Goal: Information Seeking & Learning: Learn about a topic

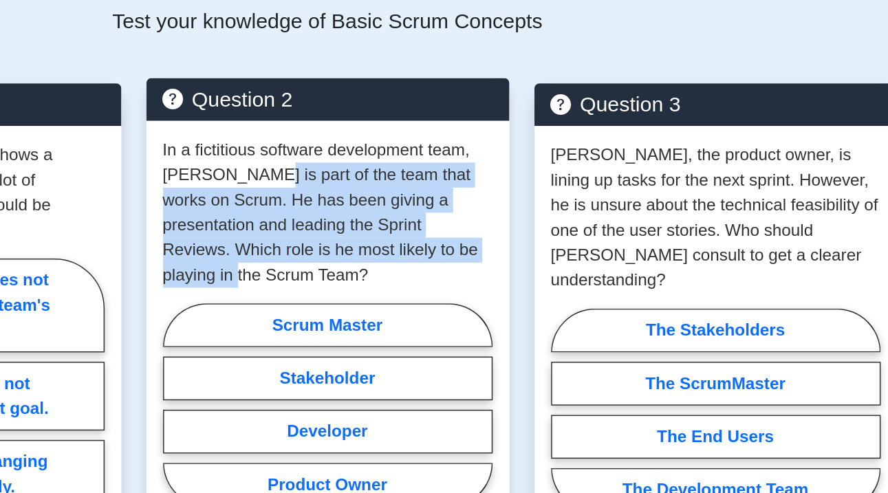
drag, startPoint x: 164, startPoint y: 81, endPoint x: 322, endPoint y: 131, distance: 165.7
click at [336, 131] on p "In a fictitious software development team, [PERSON_NAME] is part of the team th…" at bounding box center [444, 140] width 217 height 99
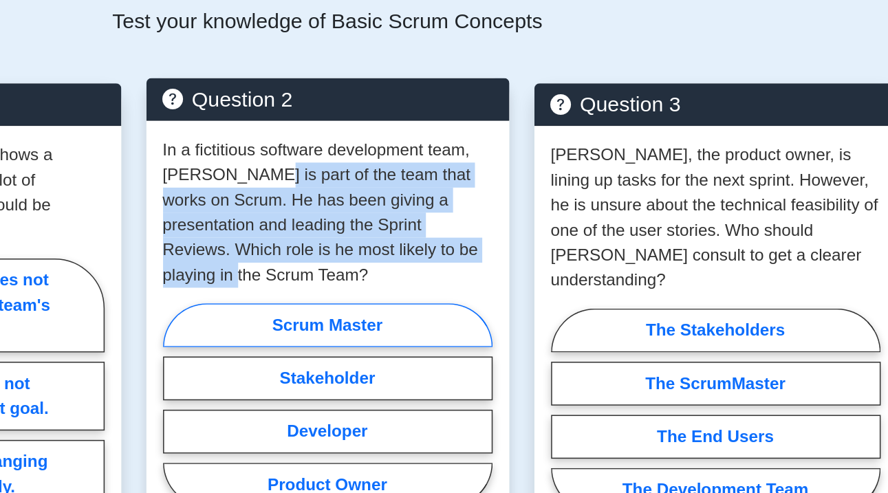
click at [336, 200] on label "Scrum Master" at bounding box center [444, 214] width 217 height 29
click at [336, 267] on input "Scrum Master" at bounding box center [340, 271] width 9 height 9
radio input "true"
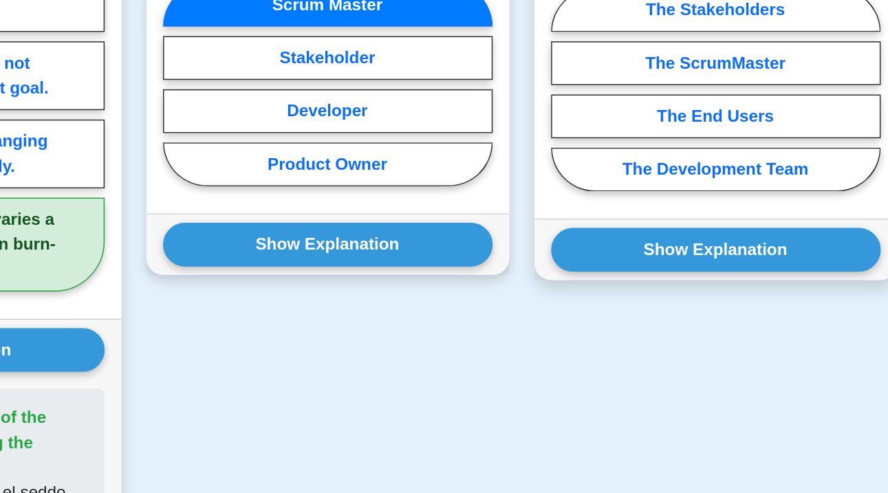
scroll to position [767, 0]
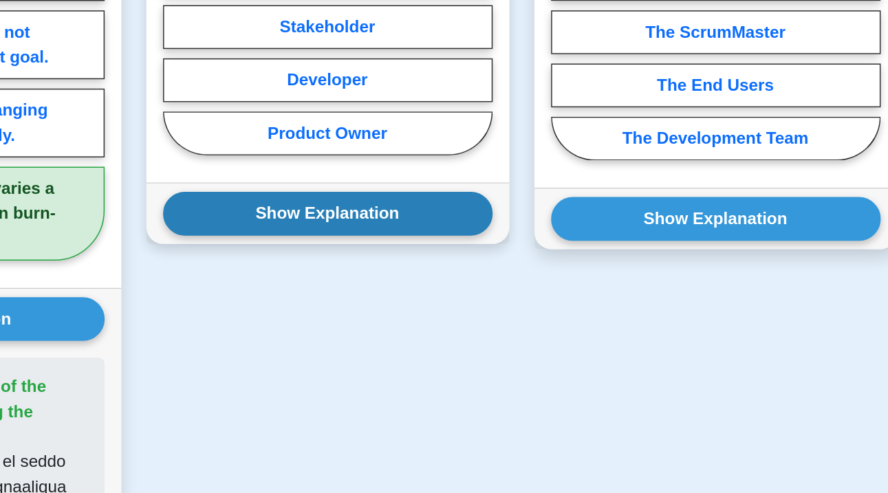
click at [336, 294] on button "Show Explanation" at bounding box center [444, 308] width 217 height 29
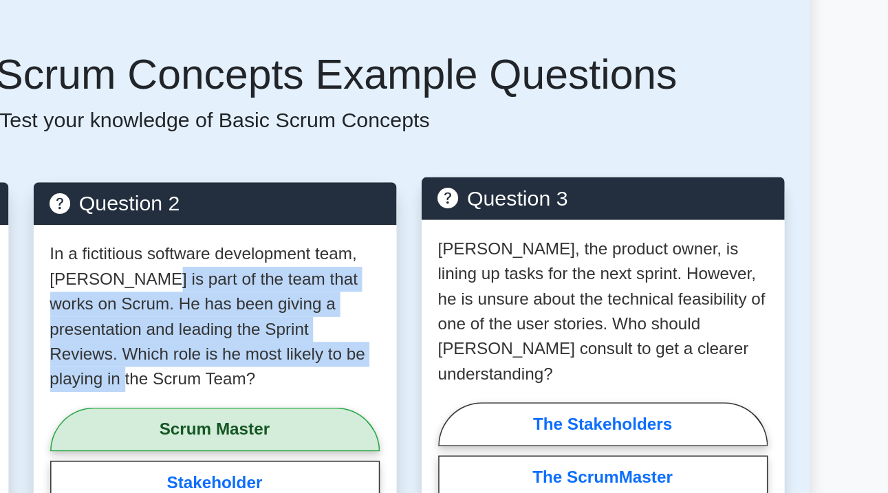
scroll to position [588, 0]
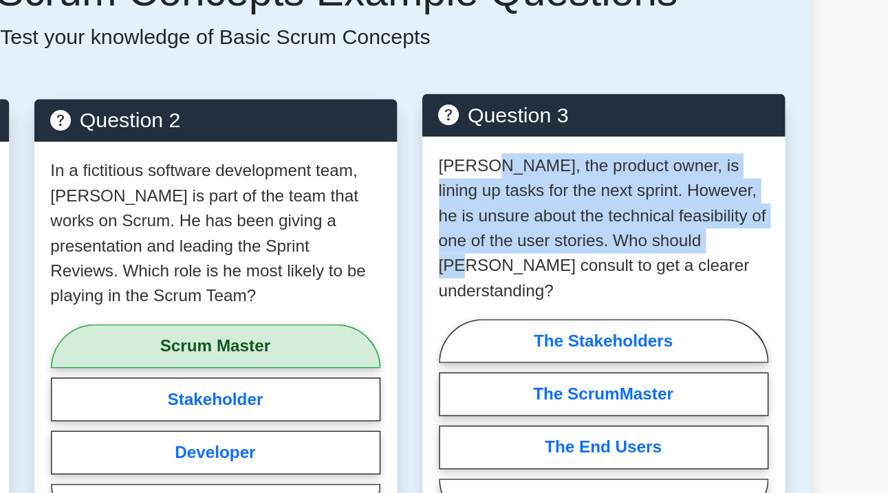
drag, startPoint x: 318, startPoint y: 76, endPoint x: 479, endPoint y: 120, distance: 166.1
click at [591, 206] on p "[PERSON_NAME], the product owner, is lining up tasks for the next sprint. Howev…" at bounding box center [699, 255] width 217 height 99
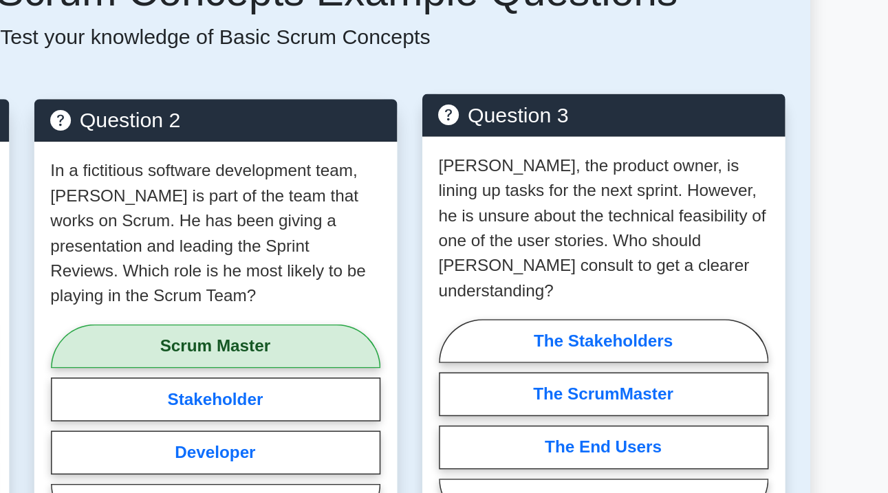
click at [591, 206] on p "[PERSON_NAME], the product owner, is lining up tasks for the next sprint. Howev…" at bounding box center [699, 255] width 217 height 99
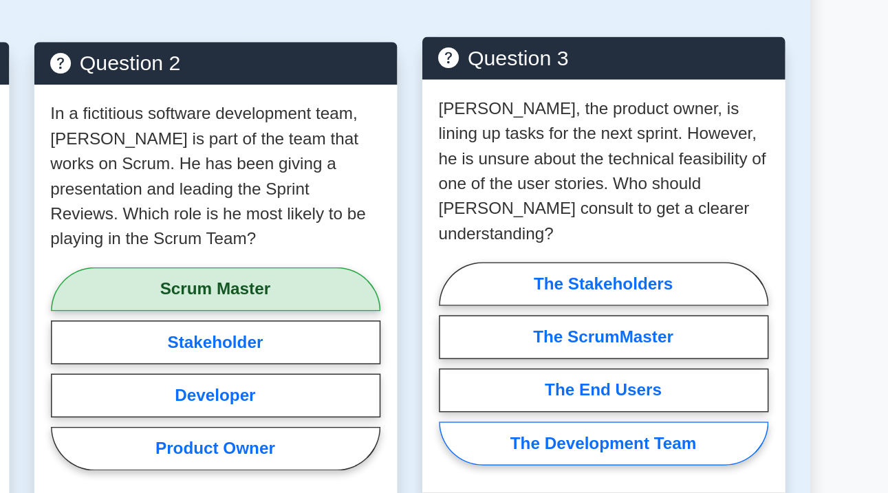
click at [591, 420] on label "The Development Team" at bounding box center [699, 434] width 217 height 29
click at [591, 382] on input "The Development Team" at bounding box center [595, 386] width 9 height 9
radio input "true"
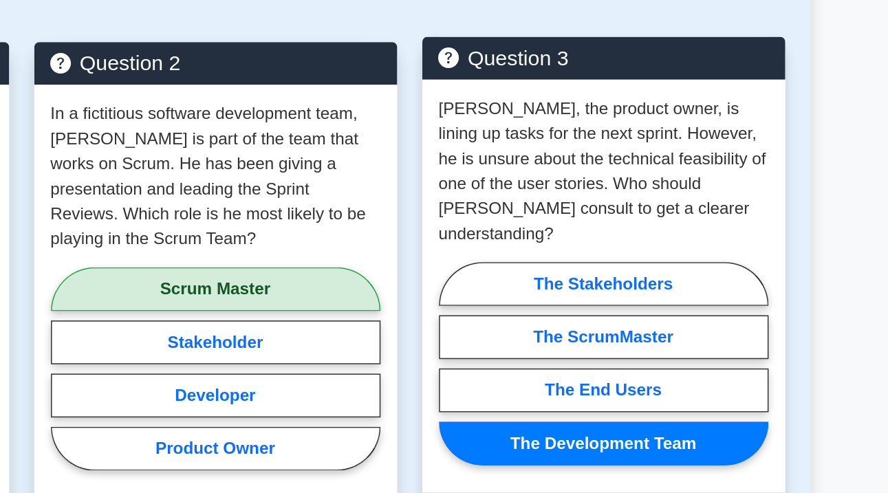
click at [591, 473] on button "Show Explanation" at bounding box center [699, 487] width 217 height 29
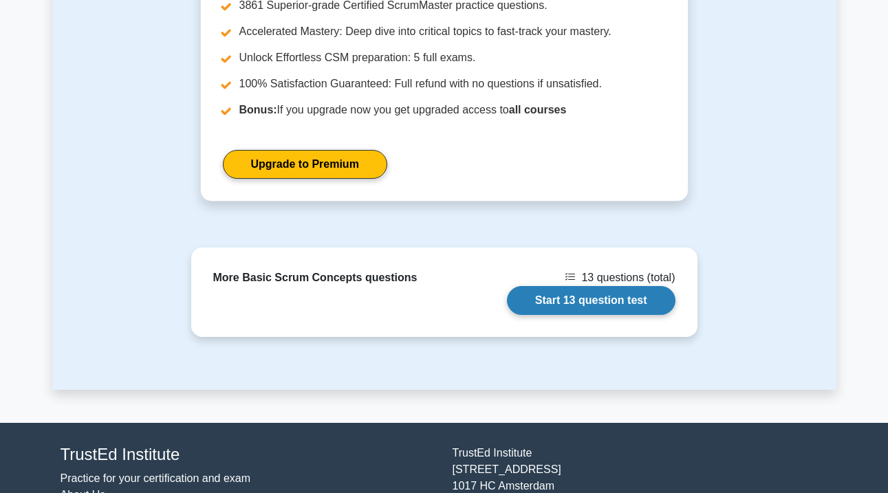
scroll to position [1916, 0]
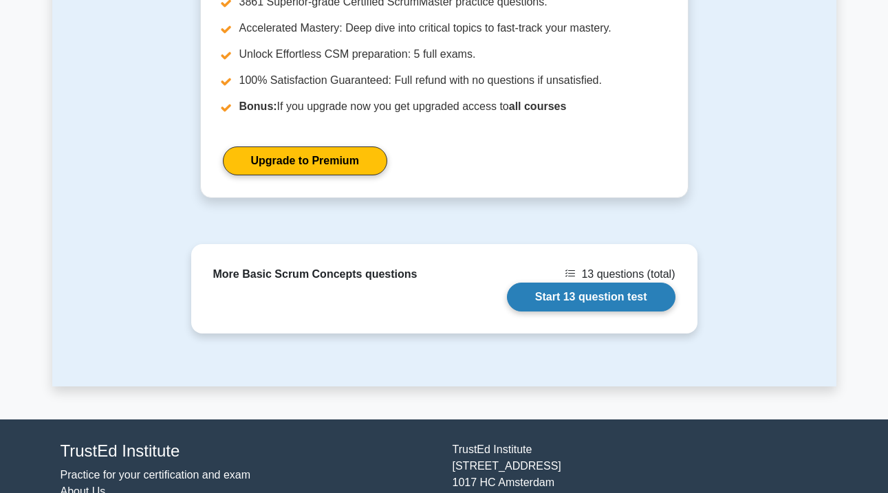
click at [558, 283] on link "Start 13 question test" at bounding box center [591, 297] width 168 height 29
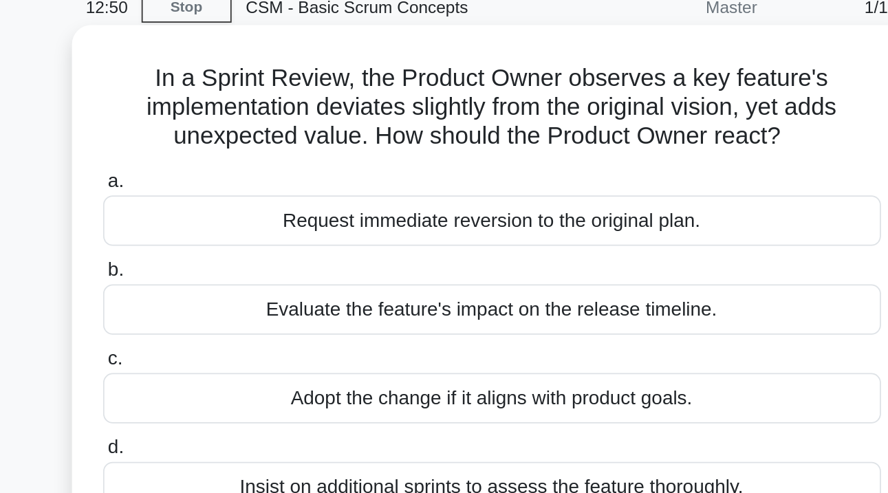
drag, startPoint x: 144, startPoint y: 43, endPoint x: 325, endPoint y: 88, distance: 185.6
click at [325, 88] on div "In a Sprint Review, the Product Owner observes a key feature's implementation d…" at bounding box center [444, 226] width 470 height 287
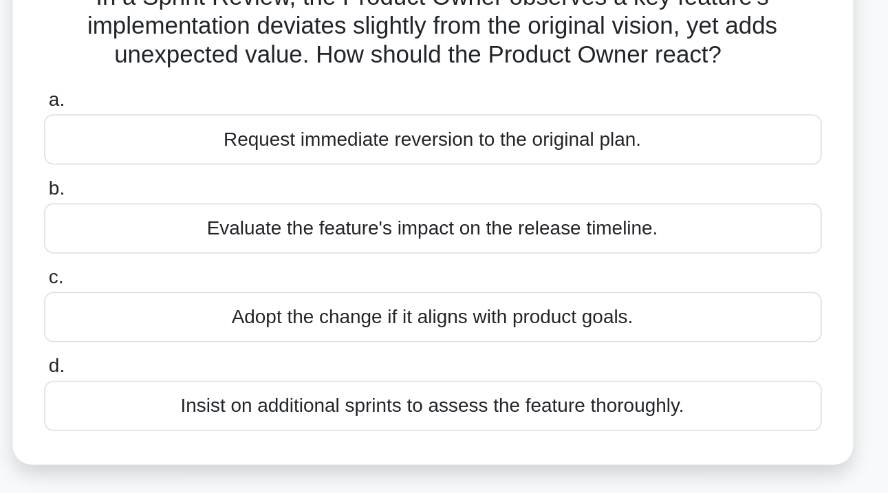
click at [236, 226] on div "Evaluate the feature's impact on the release timeline." at bounding box center [444, 240] width 446 height 29
click at [221, 213] on input "b. Evaluate the feature's impact on the release timeline." at bounding box center [221, 217] width 0 height 9
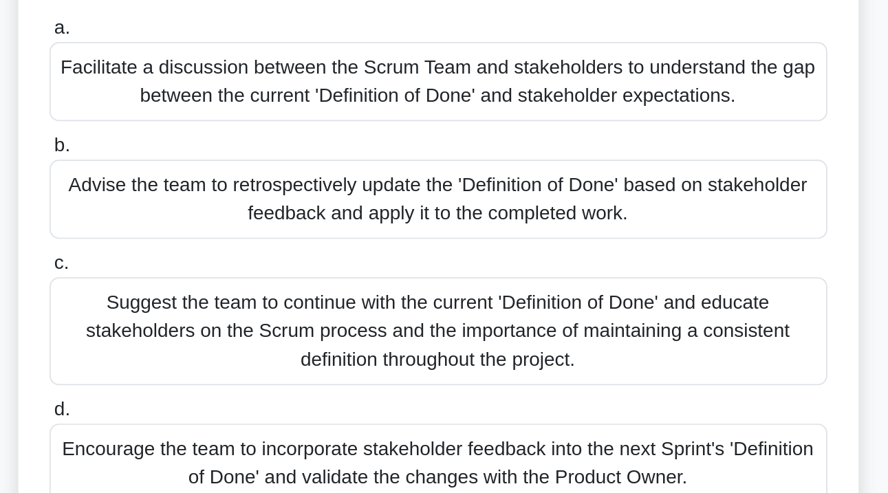
click at [228, 191] on div "Facilitate a discussion between the Scrum Team and stakeholders to understand t…" at bounding box center [444, 213] width 446 height 45
click at [221, 179] on input "a. Facilitate a discussion between the Scrum Team and stakeholders to understan…" at bounding box center [221, 183] width 0 height 9
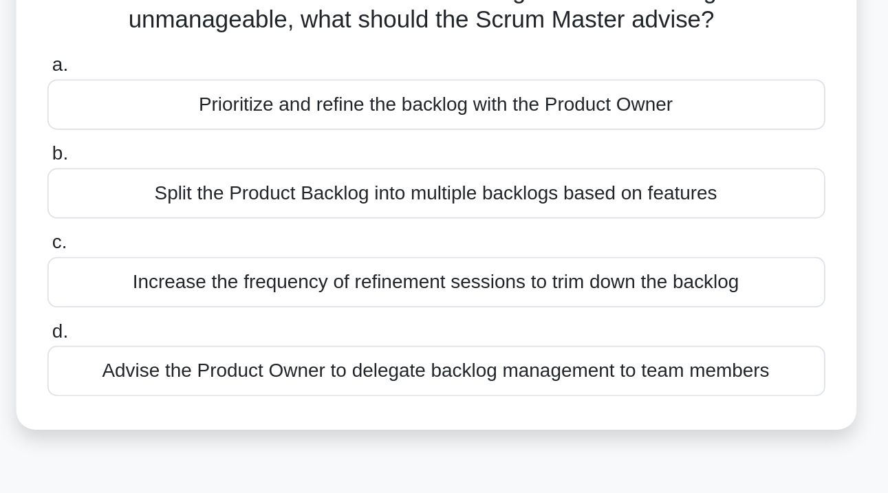
click at [221, 158] on div "Prioritize and refine the backlog with the Product Owner" at bounding box center [444, 172] width 446 height 29
click at [221, 146] on input "a. Prioritize and refine the backlog with the Product Owner" at bounding box center [221, 150] width 0 height 9
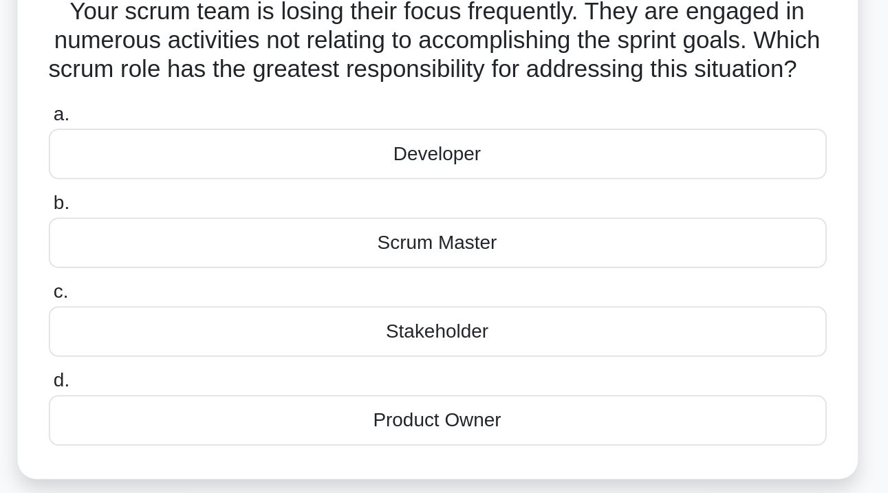
click at [262, 226] on div "Scrum Master" at bounding box center [444, 240] width 446 height 29
click at [221, 213] on input "b. Scrum Master" at bounding box center [221, 217] width 0 height 9
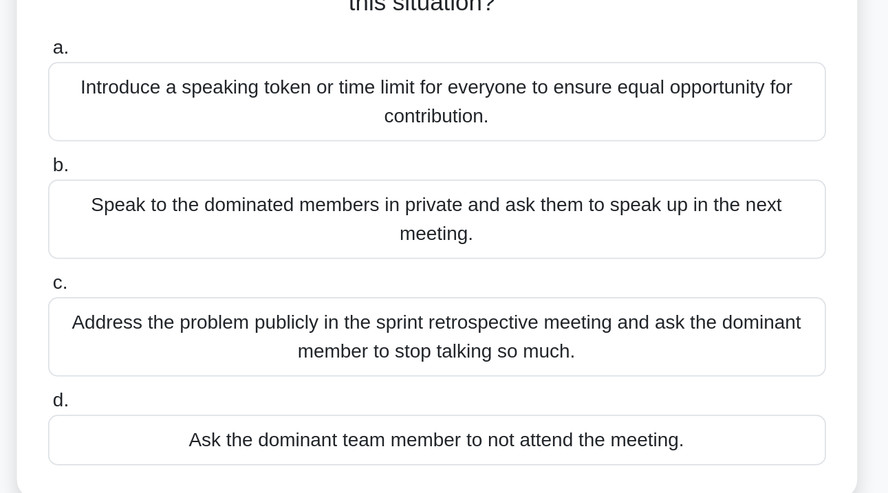
click at [255, 175] on div "Introduce a speaking token or time limit for everyone to ensure equal opportuni…" at bounding box center [444, 197] width 446 height 45
click at [221, 162] on input "a. Introduce a speaking token or time limit for everyone to ensure equal opport…" at bounding box center [221, 166] width 0 height 9
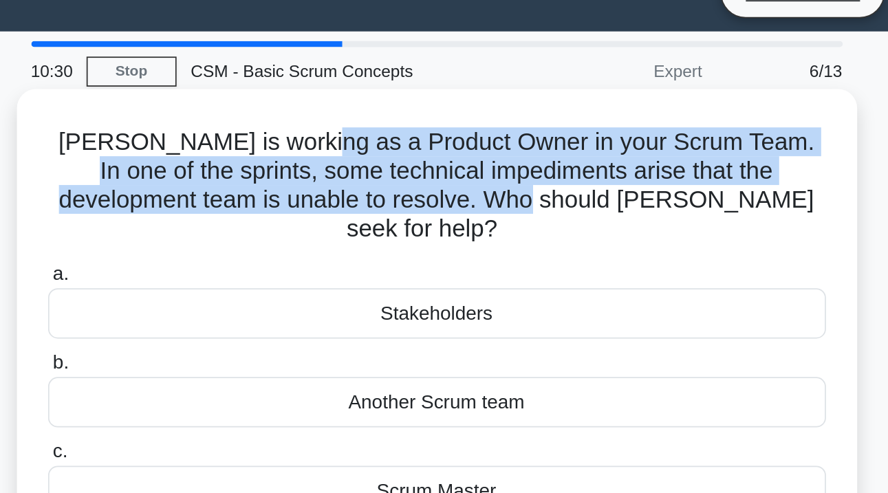
drag, startPoint x: 166, startPoint y: 82, endPoint x: 273, endPoint y: 109, distance: 109.9
click at [273, 109] on h5 "Sarah is working as a Product Owner in your Scrum Team. In one of the sprints, …" at bounding box center [444, 132] width 448 height 67
click at [243, 115] on h5 "Sarah is working as a Product Owner in your Scrum Team. In one of the sprints, …" at bounding box center [444, 132] width 448 height 67
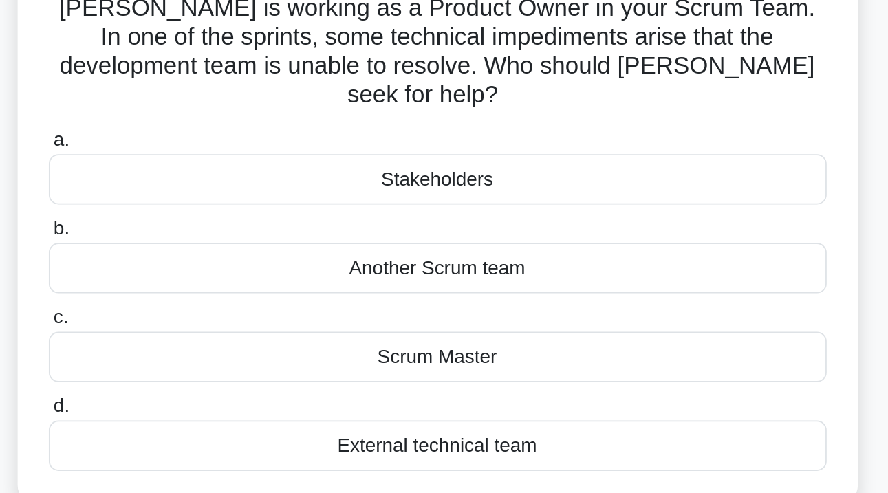
click at [244, 293] on div "Scrum Master" at bounding box center [444, 307] width 446 height 29
click at [221, 281] on input "c. Scrum Master" at bounding box center [221, 285] width 0 height 9
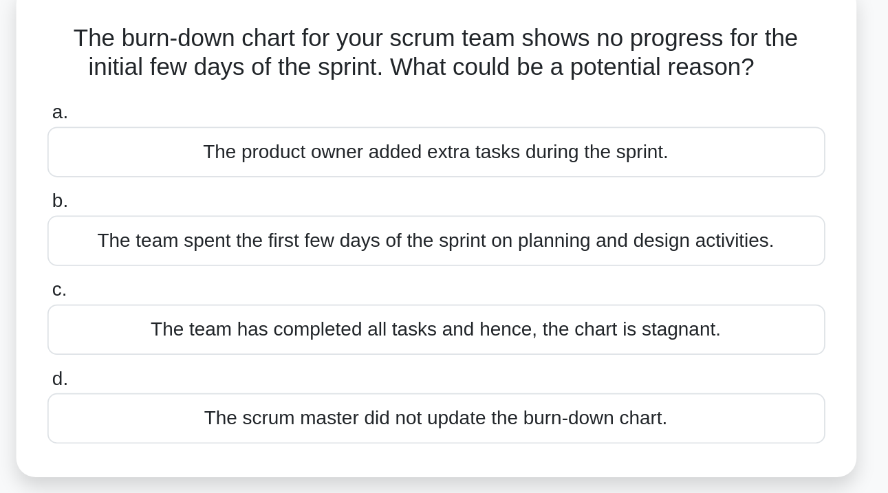
click at [221, 311] on div "The scrum master did not update the burn-down chart." at bounding box center [444, 325] width 446 height 29
click at [221, 298] on input "d. The scrum master did not update the burn-down chart." at bounding box center [221, 302] width 0 height 9
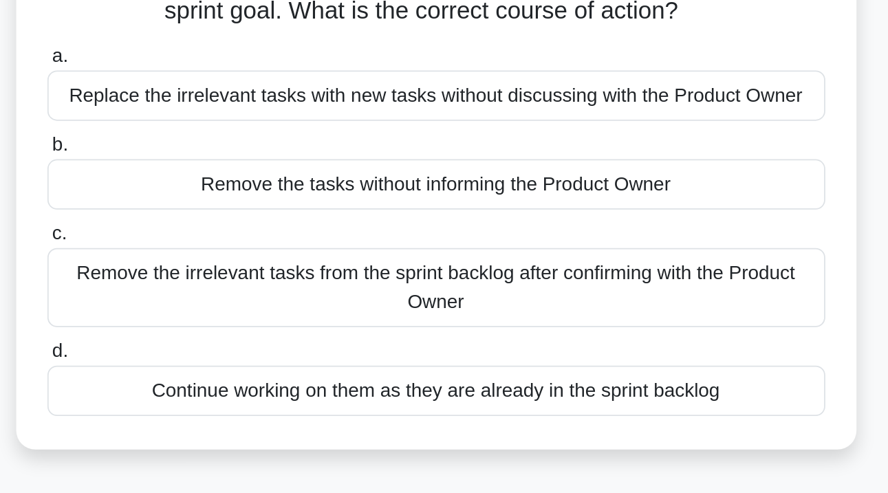
click at [221, 260] on div "Remove the irrelevant tasks from the sprint backlog after confirming with the P…" at bounding box center [444, 282] width 446 height 45
click at [221, 248] on input "c. Remove the irrelevant tasks from the sprint backlog after confirming with th…" at bounding box center [221, 252] width 0 height 9
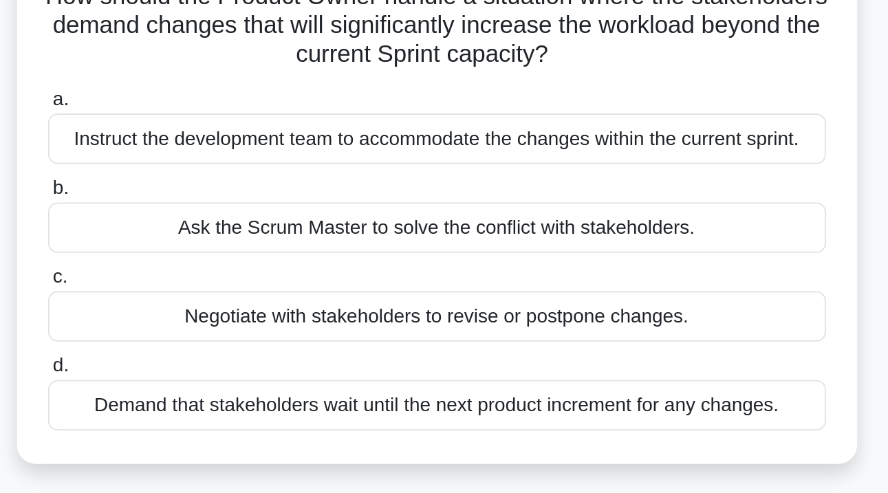
click at [221, 226] on div "Ask the Scrum Master to solve the conflict with stakeholders." at bounding box center [444, 240] width 446 height 29
click at [221, 213] on input "b. Ask the Scrum Master to solve the conflict with stakeholders." at bounding box center [221, 217] width 0 height 9
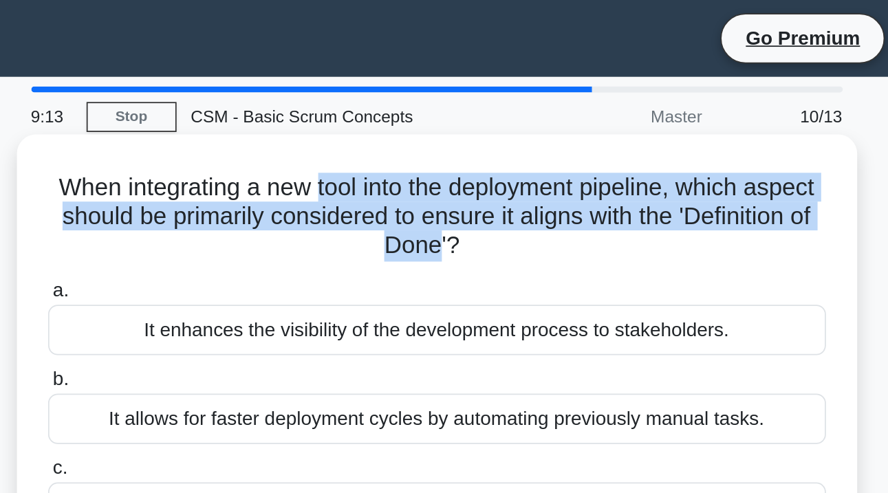
drag, startPoint x: 182, startPoint y: 109, endPoint x: 248, endPoint y: 136, distance: 70.9
click at [248, 136] on h5 "When integrating a new tool into the deployment pipeline, which aspect should b…" at bounding box center [444, 124] width 448 height 51
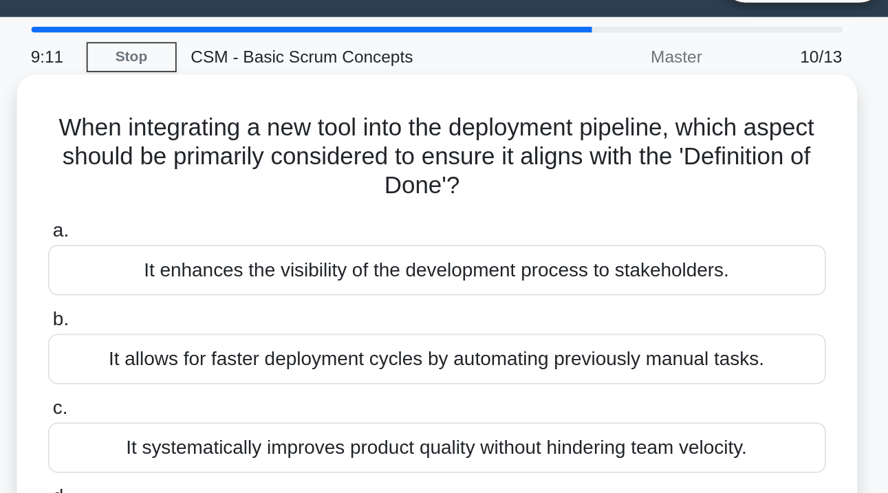
click at [247, 158] on label "a. It enhances the visibility of the development process to stakeholders." at bounding box center [444, 180] width 446 height 45
click at [221, 162] on input "a. It enhances the visibility of the development process to stakeholders." at bounding box center [221, 166] width 0 height 9
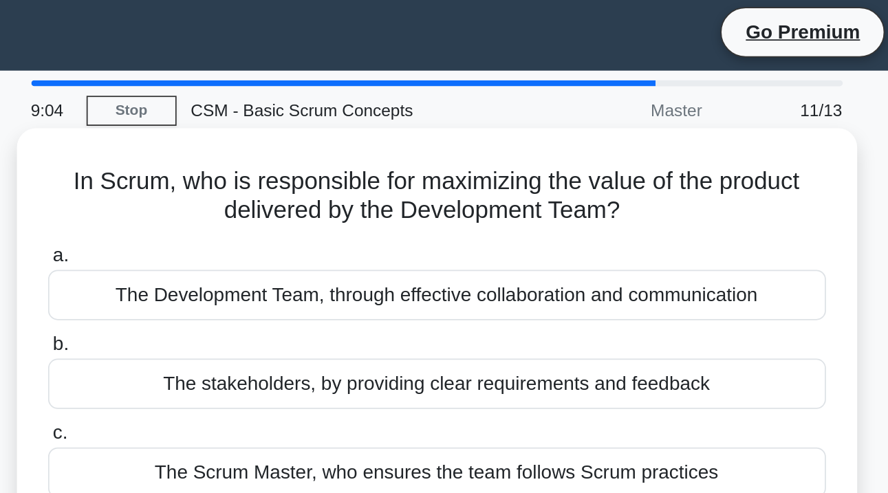
drag, startPoint x: 176, startPoint y: 101, endPoint x: 363, endPoint y: 124, distance: 188.4
click at [363, 124] on h5 "In Scrum, who is responsible for maximizing the value of the product delivered …" at bounding box center [444, 116] width 448 height 34
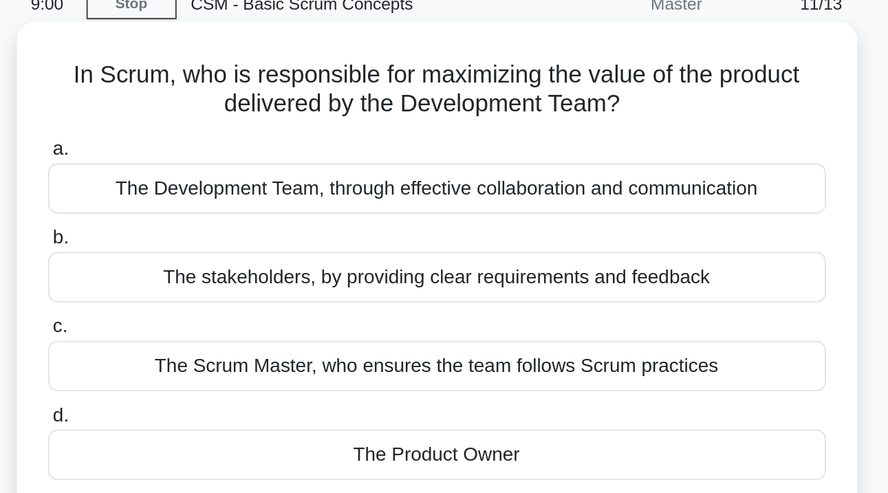
click at [270, 193] on label "b. The stakeholders, by providing clear requirements and feedback" at bounding box center [444, 215] width 446 height 45
click at [221, 197] on input "b. The stakeholders, by providing clear requirements and feedback" at bounding box center [221, 201] width 0 height 9
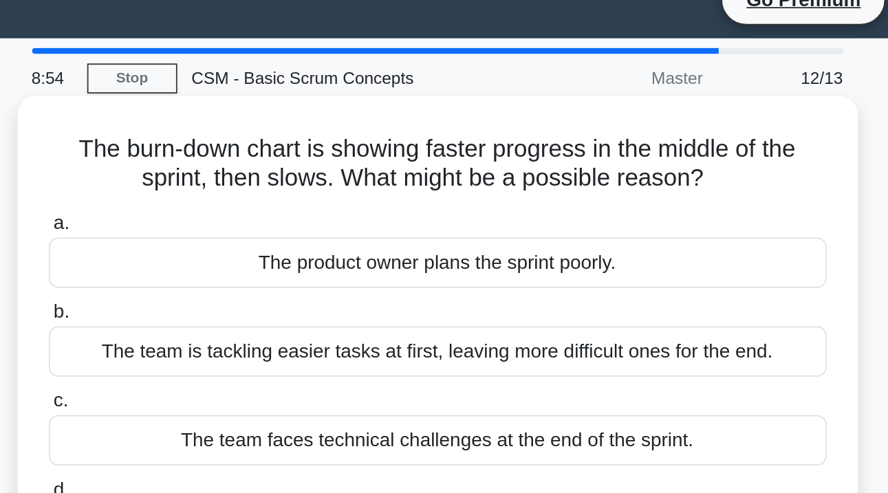
click at [209, 83] on div "The burn-down chart is showing faster progress in the middle of the sprint, the…" at bounding box center [444, 218] width 470 height 271
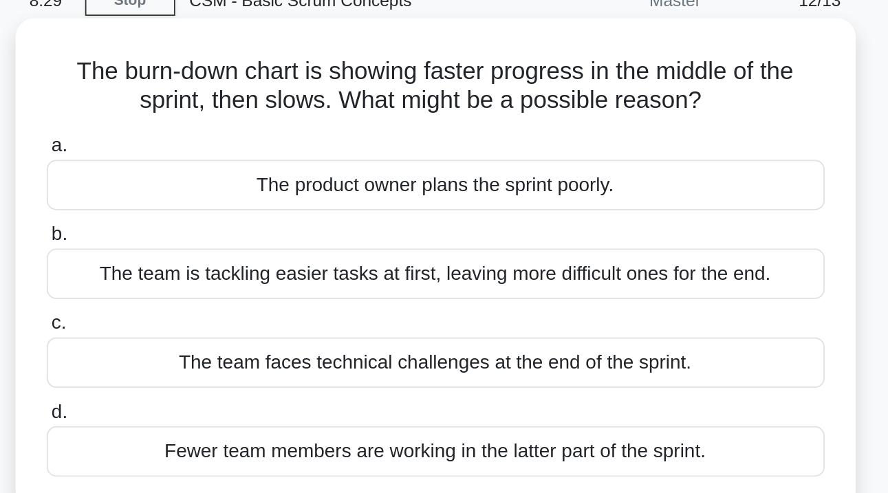
click at [233, 158] on div "The product owner plans the sprint poorly." at bounding box center [444, 172] width 446 height 29
click at [221, 146] on input "a. The product owner plans the sprint poorly." at bounding box center [221, 150] width 0 height 9
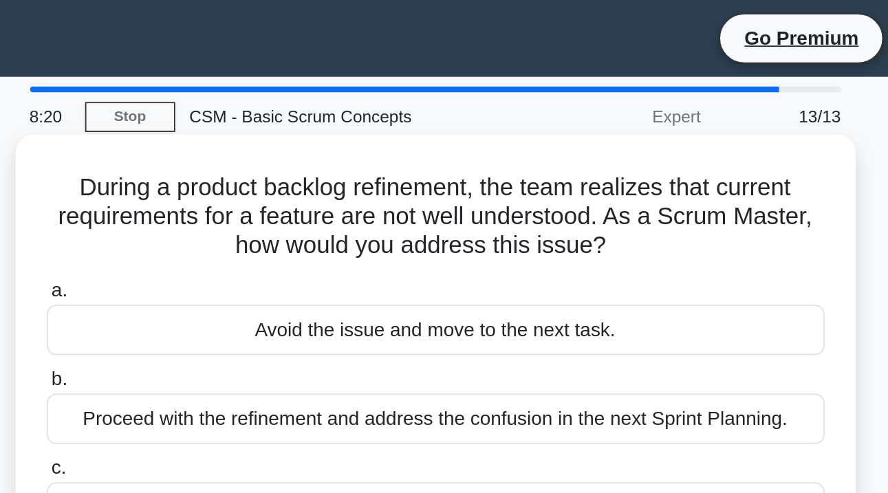
drag, startPoint x: 146, startPoint y: 106, endPoint x: 353, endPoint y: 146, distance: 211.6
click at [353, 146] on h5 "During a product backlog refinement, the team realizes that current requirement…" at bounding box center [444, 124] width 448 height 51
click at [257, 125] on h5 "During a product backlog refinement, the team realizes that current requirement…" at bounding box center [444, 124] width 448 height 51
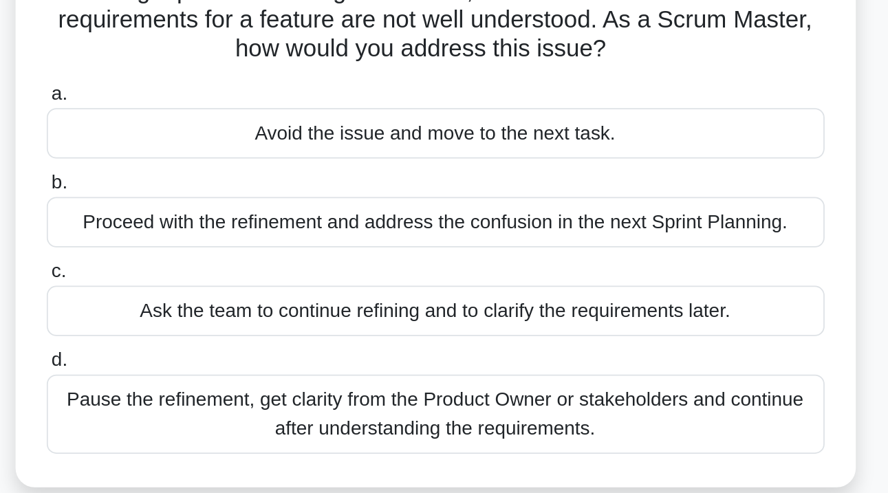
click at [221, 327] on div "Pause the refinement, get clarity from the Product Owner or stakeholders and co…" at bounding box center [444, 349] width 446 height 45
click at [221, 315] on input "d. Pause the refinement, get clarity from the Product Owner or stakeholders and…" at bounding box center [221, 319] width 0 height 9
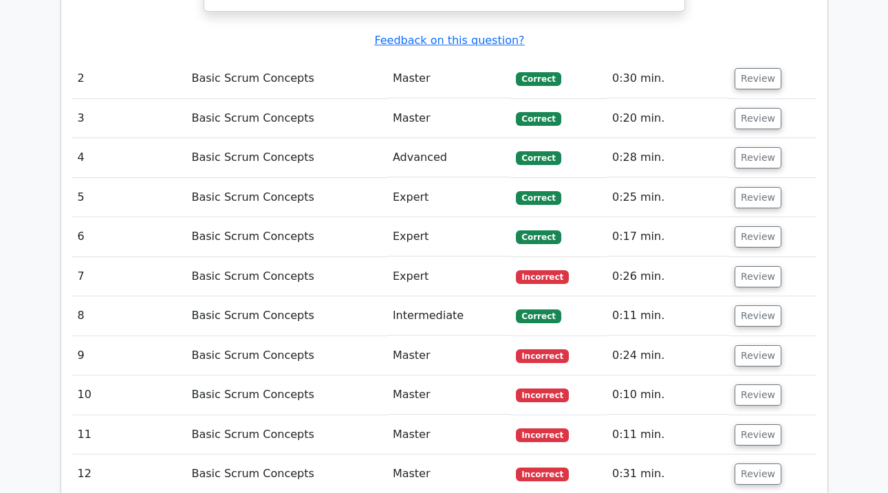
scroll to position [1644, 0]
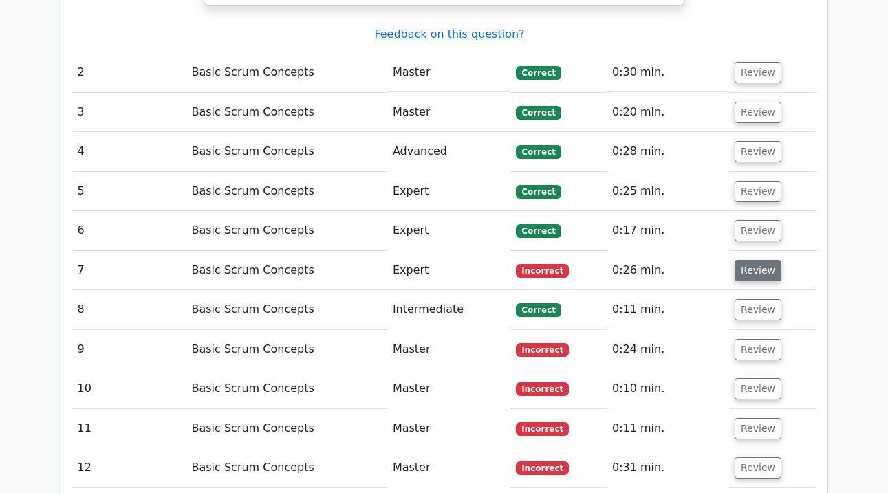
click at [759, 260] on button "Review" at bounding box center [757, 270] width 47 height 21
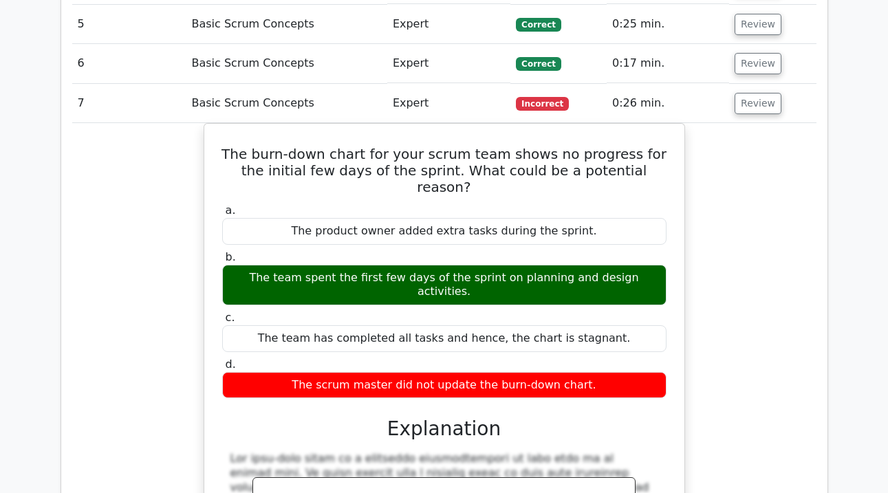
scroll to position [1746, 0]
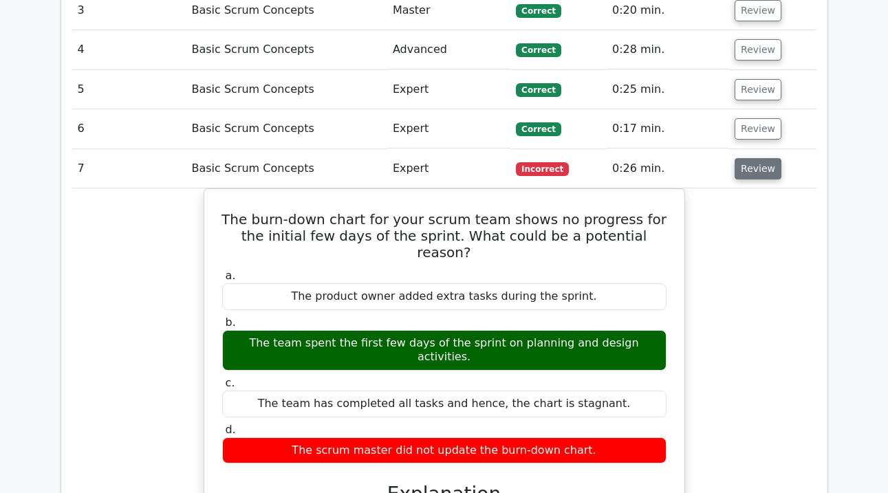
click at [756, 158] on button "Review" at bounding box center [757, 168] width 47 height 21
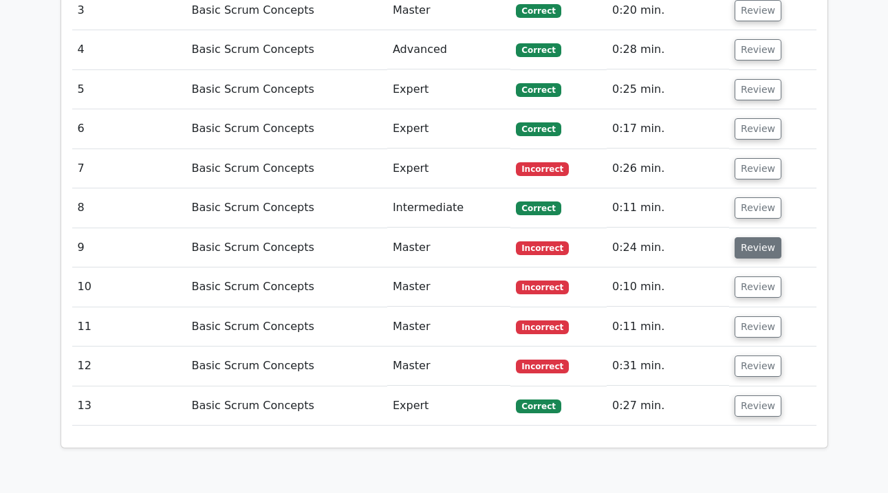
click at [754, 237] on button "Review" at bounding box center [757, 247] width 47 height 21
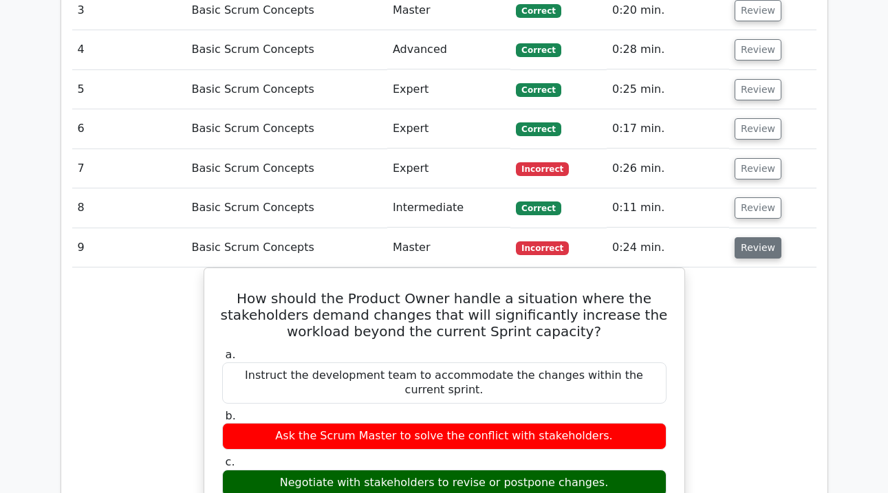
click at [764, 237] on button "Review" at bounding box center [757, 247] width 47 height 21
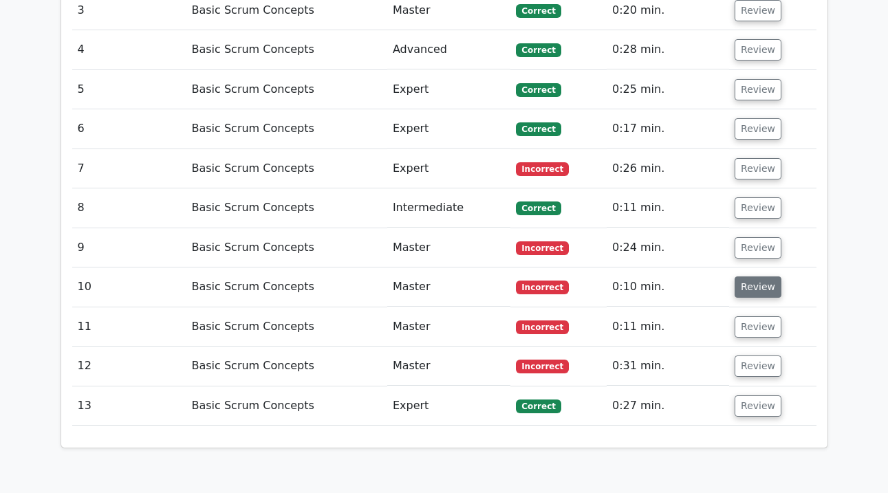
click at [754, 276] on button "Review" at bounding box center [757, 286] width 47 height 21
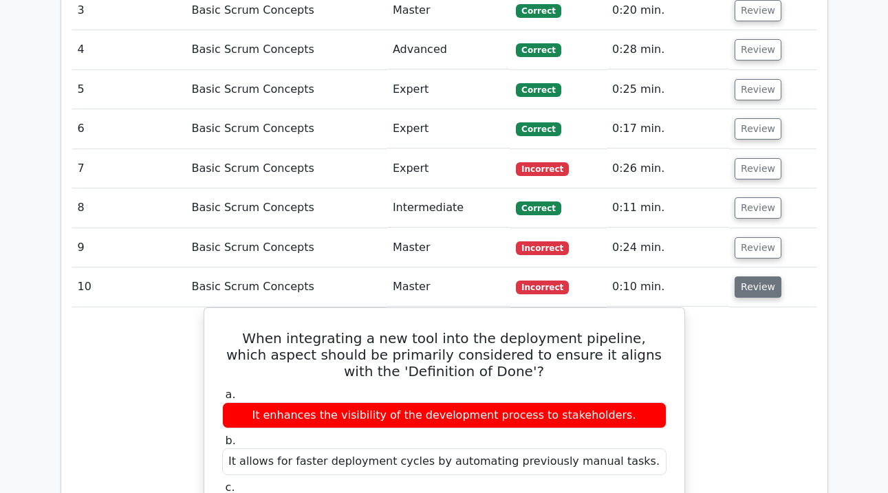
click at [754, 276] on button "Review" at bounding box center [757, 286] width 47 height 21
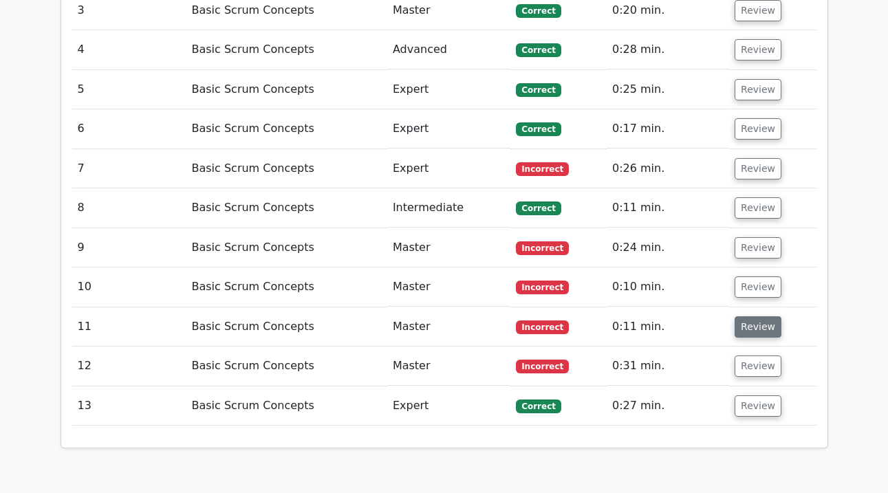
click at [751, 316] on button "Review" at bounding box center [757, 326] width 47 height 21
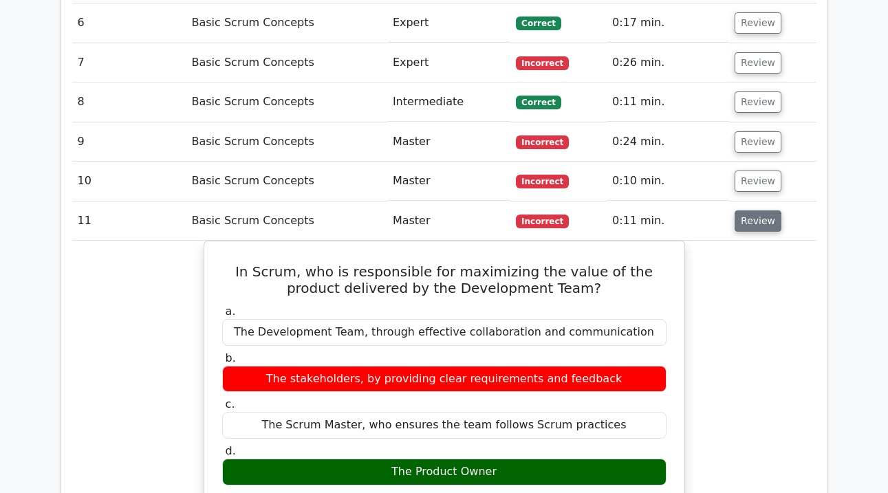
scroll to position [1853, 0]
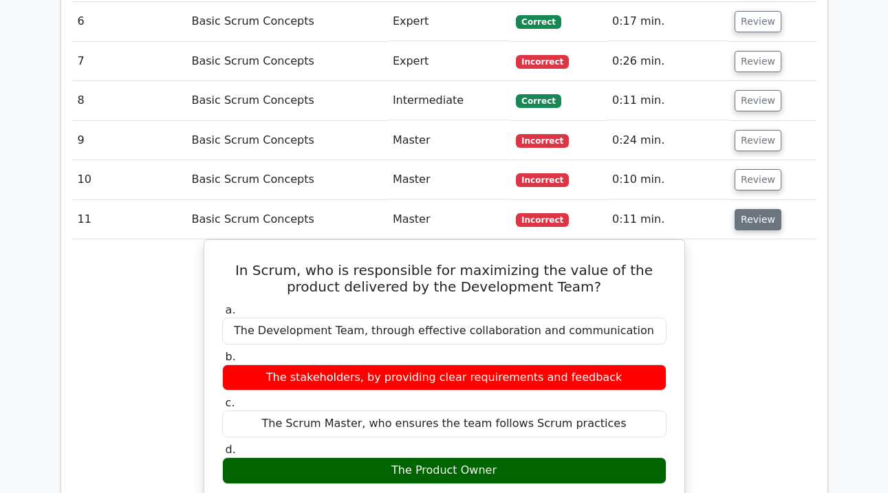
click at [756, 209] on button "Review" at bounding box center [757, 219] width 47 height 21
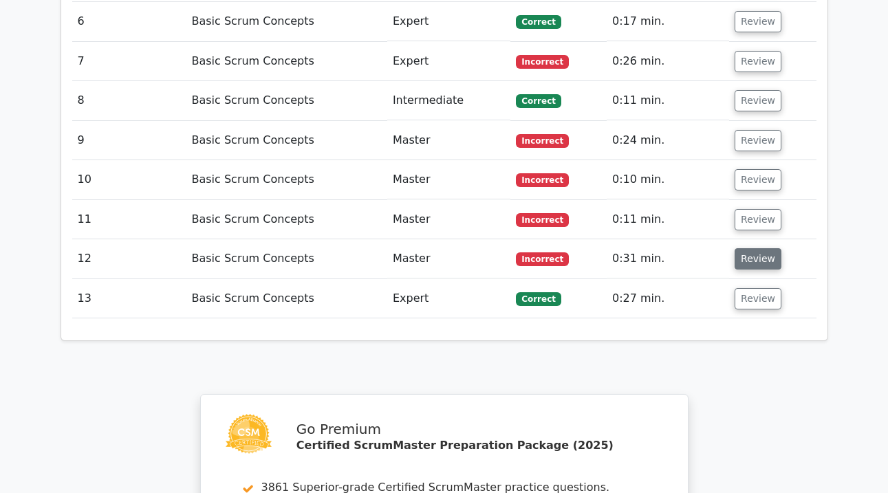
click at [750, 248] on button "Review" at bounding box center [757, 258] width 47 height 21
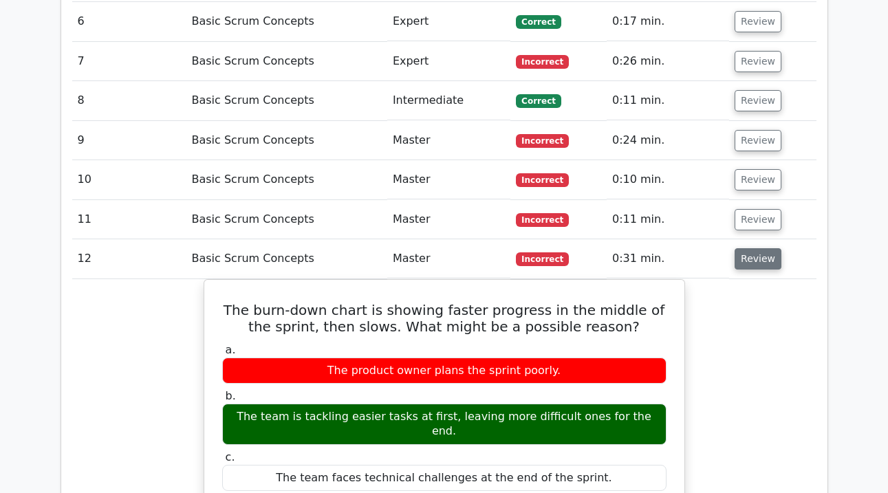
click at [752, 248] on button "Review" at bounding box center [757, 258] width 47 height 21
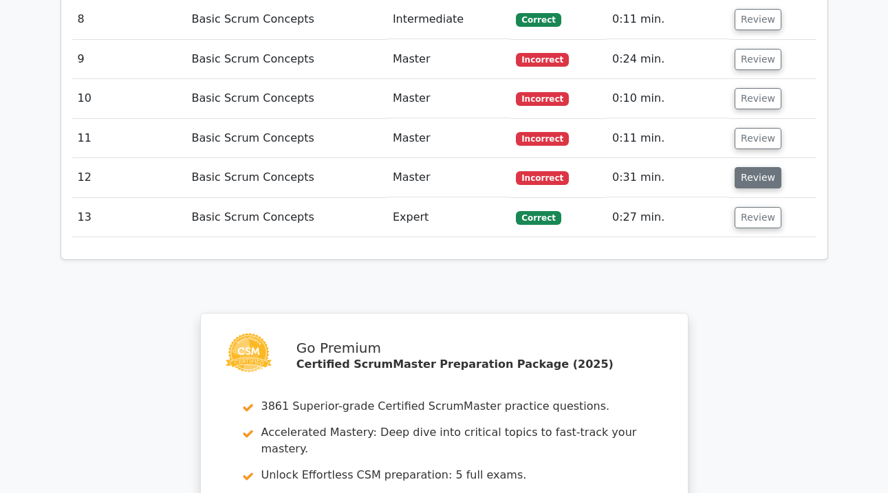
scroll to position [1942, 0]
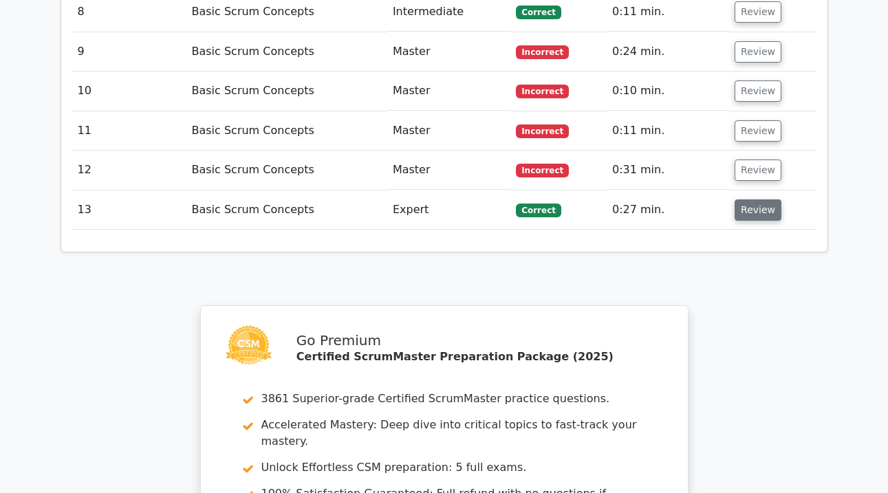
click at [755, 199] on button "Review" at bounding box center [757, 209] width 47 height 21
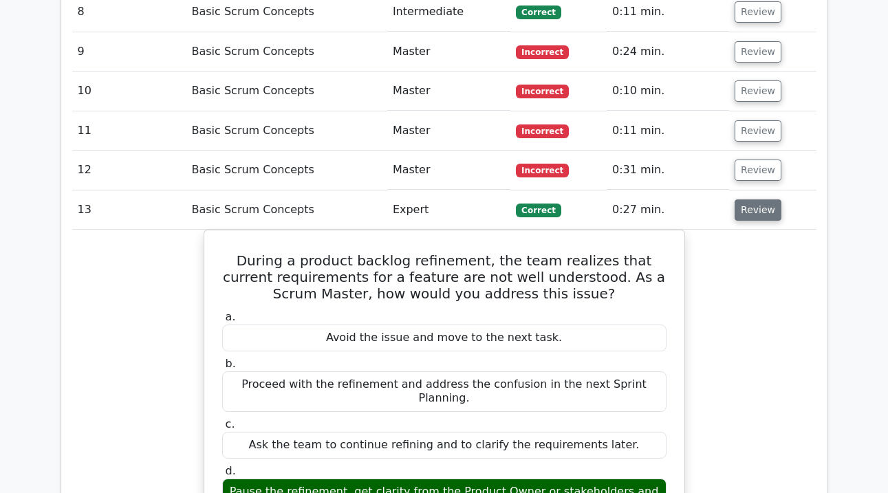
click at [755, 199] on button "Review" at bounding box center [757, 209] width 47 height 21
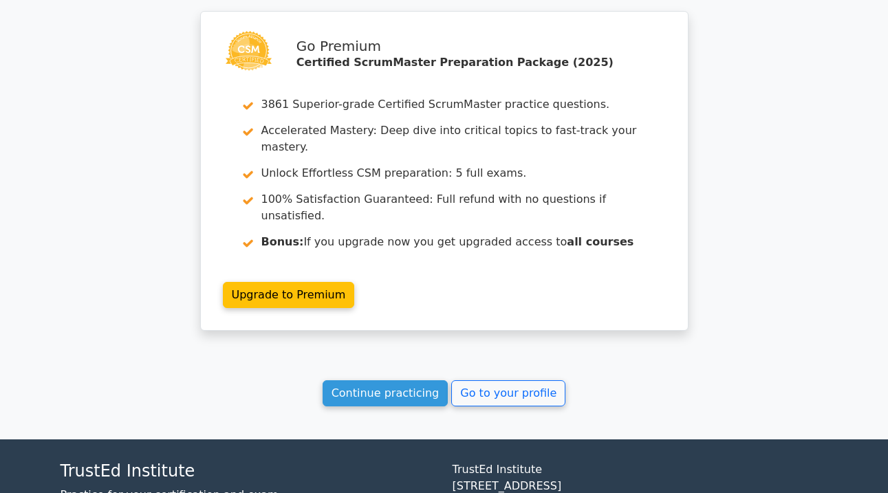
scroll to position [2235, 0]
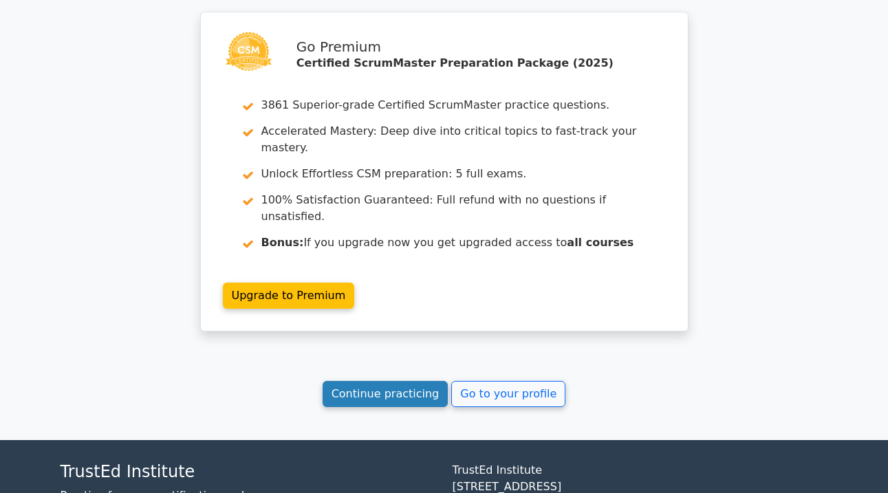
click at [373, 381] on link "Continue practicing" at bounding box center [385, 394] width 126 height 26
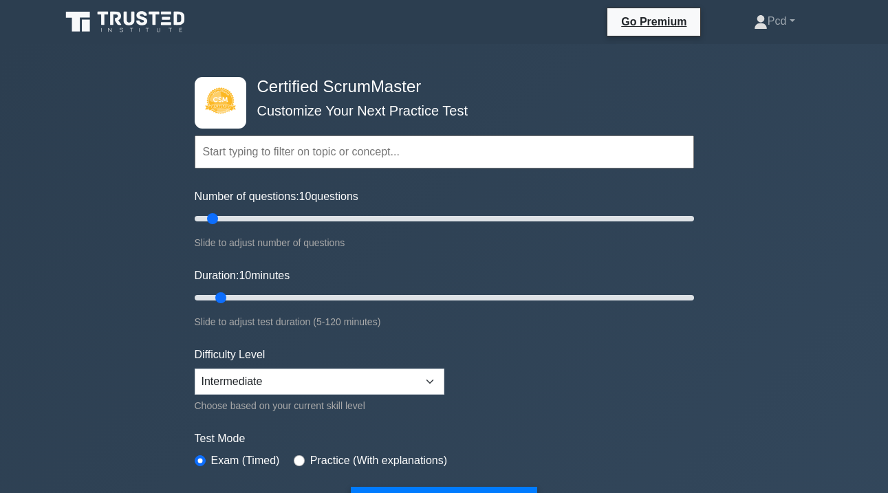
click at [338, 153] on input "text" at bounding box center [444, 151] width 499 height 33
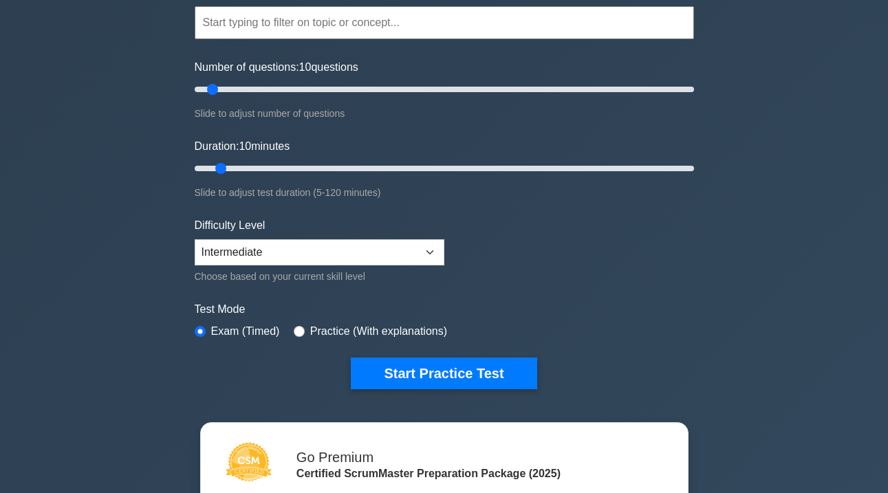
scroll to position [149, 0]
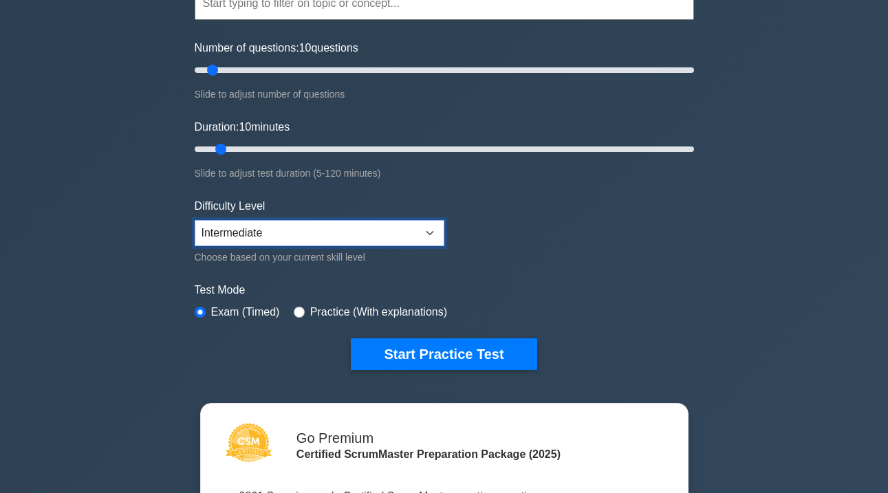
select select "beginner"
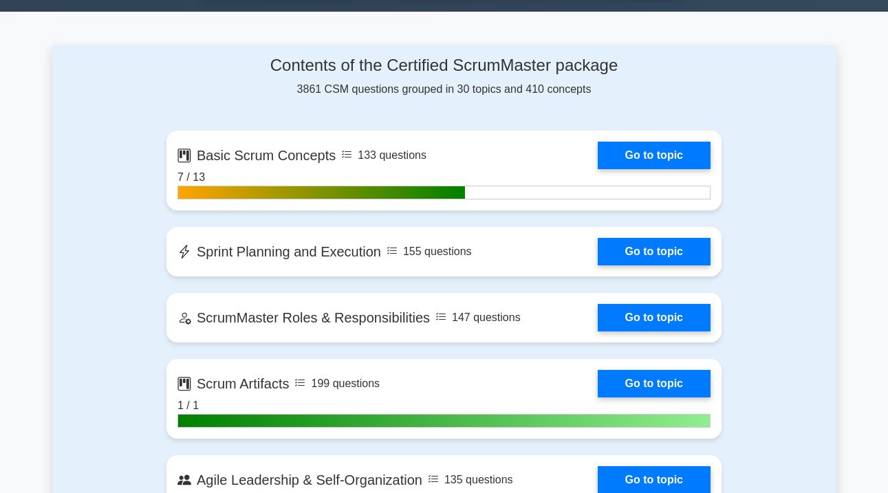
scroll to position [864, 0]
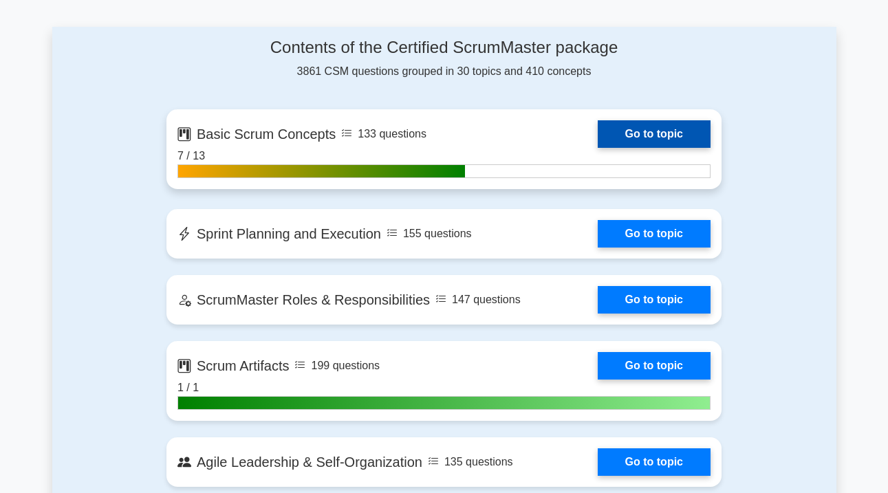
click at [626, 126] on link "Go to topic" at bounding box center [653, 134] width 113 height 28
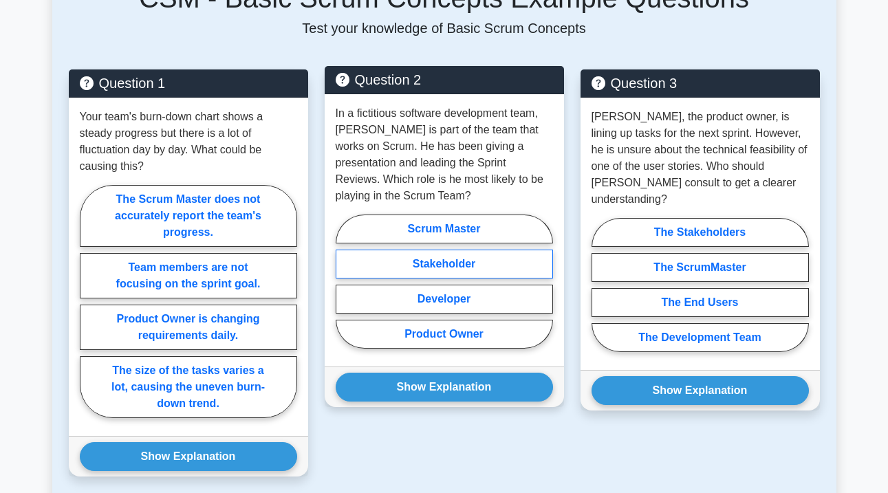
scroll to position [696, 0]
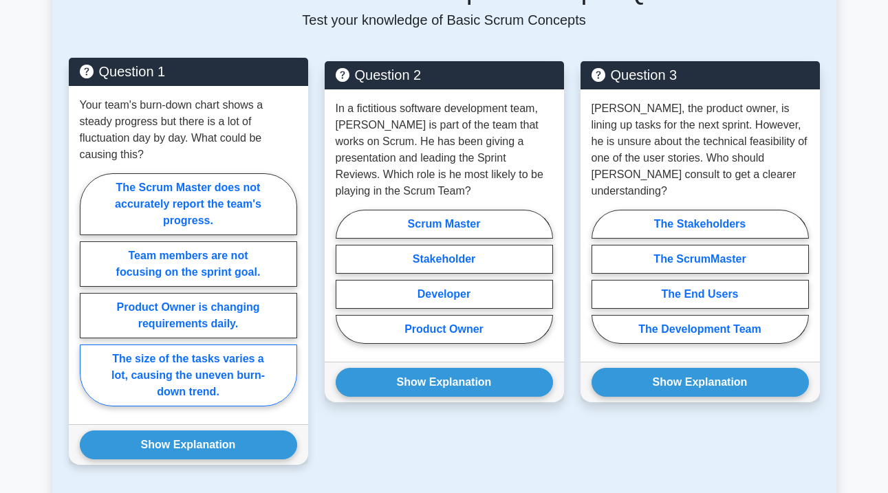
click at [179, 344] on label "The size of the tasks varies a lot, causing the uneven burn-down trend." at bounding box center [188, 375] width 217 height 62
click at [89, 298] on input "The size of the tasks varies a lot, causing the uneven burn-down trend." at bounding box center [84, 293] width 9 height 9
radio input "true"
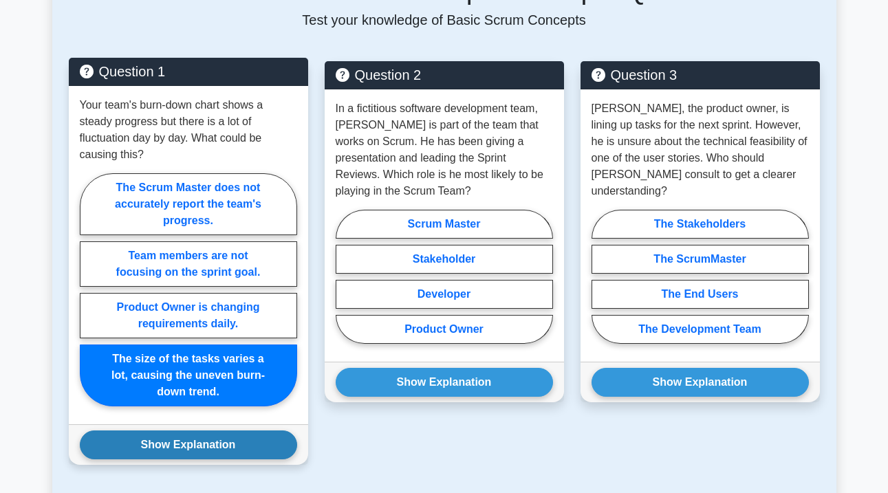
click at [160, 430] on button "Show Explanation" at bounding box center [188, 444] width 217 height 29
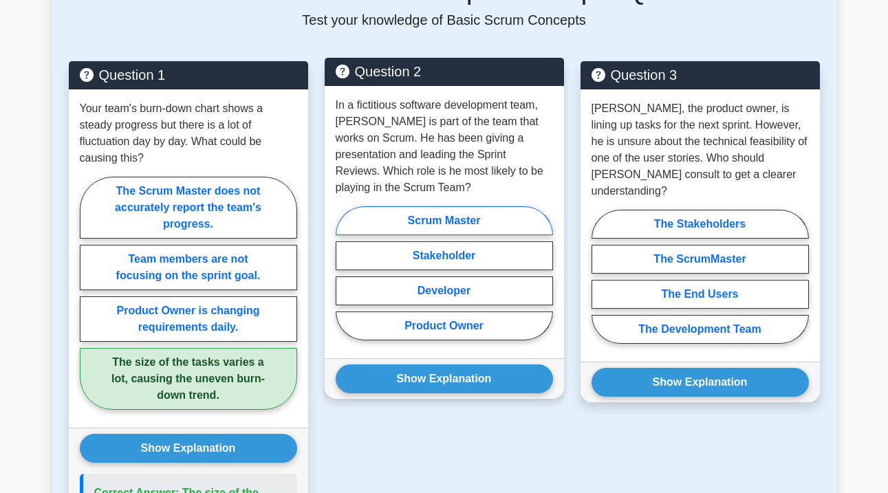
click at [436, 206] on label "Scrum Master" at bounding box center [444, 220] width 217 height 29
click at [344, 273] on input "Scrum Master" at bounding box center [340, 277] width 9 height 9
radio input "true"
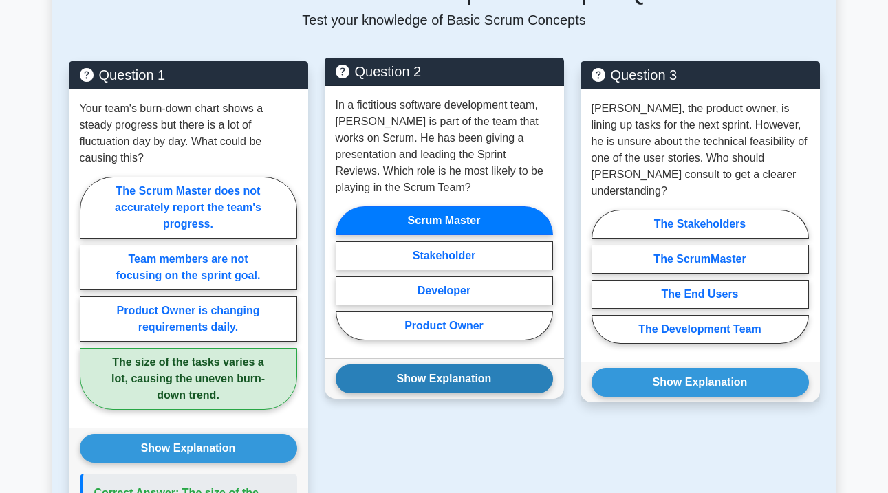
click at [455, 364] on button "Show Explanation" at bounding box center [444, 378] width 217 height 29
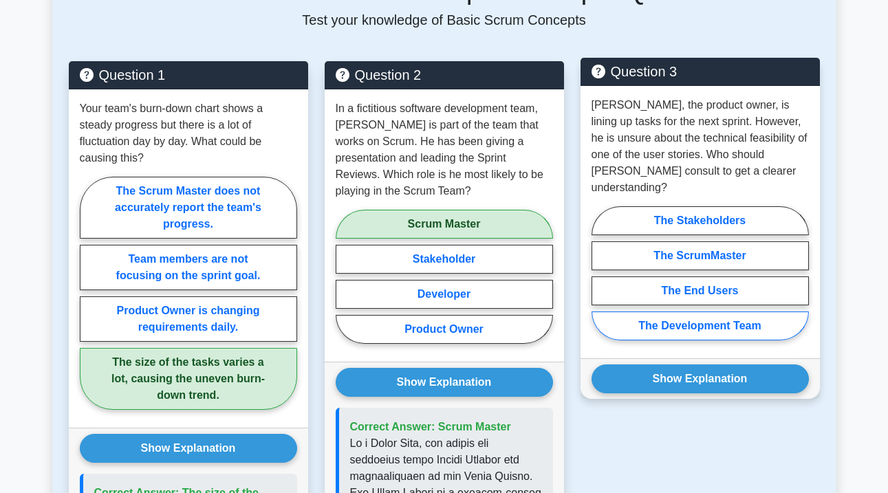
click at [693, 311] on label "The Development Team" at bounding box center [699, 325] width 217 height 29
click at [600, 279] on input "The Development Team" at bounding box center [595, 277] width 9 height 9
radio input "true"
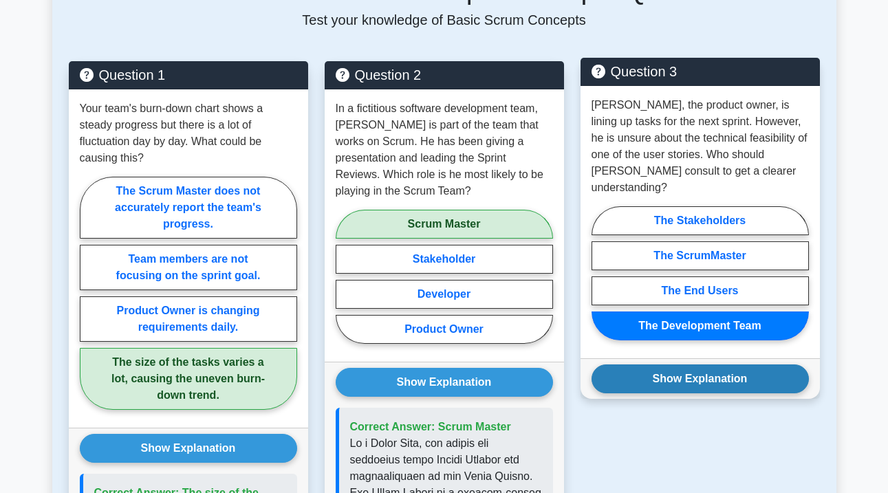
click at [695, 364] on button "Show Explanation" at bounding box center [699, 378] width 217 height 29
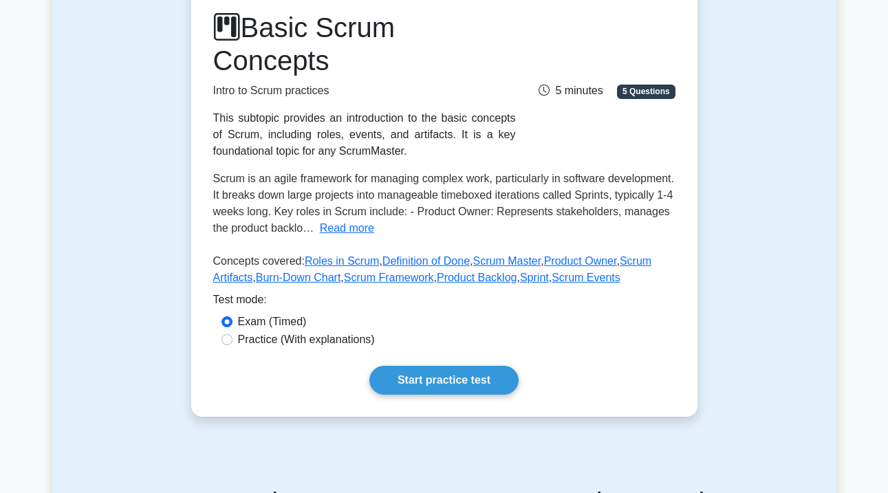
scroll to position [178, 0]
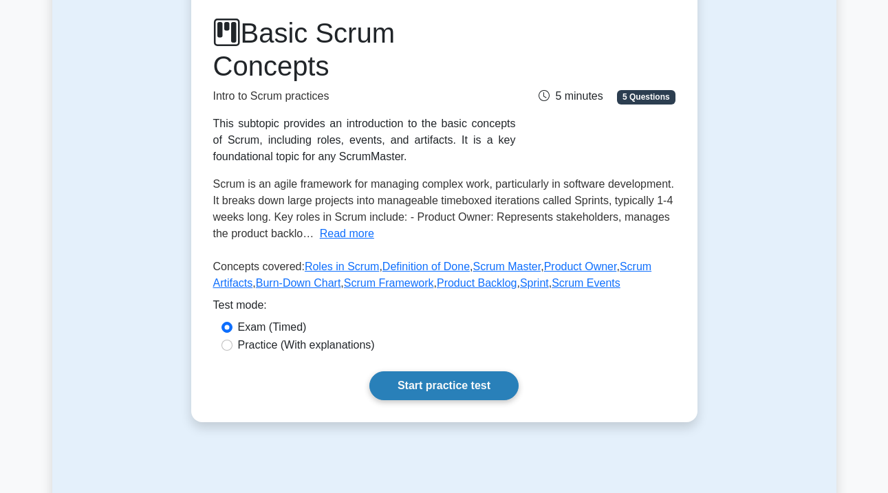
click at [435, 371] on link "Start practice test" at bounding box center [443, 385] width 149 height 29
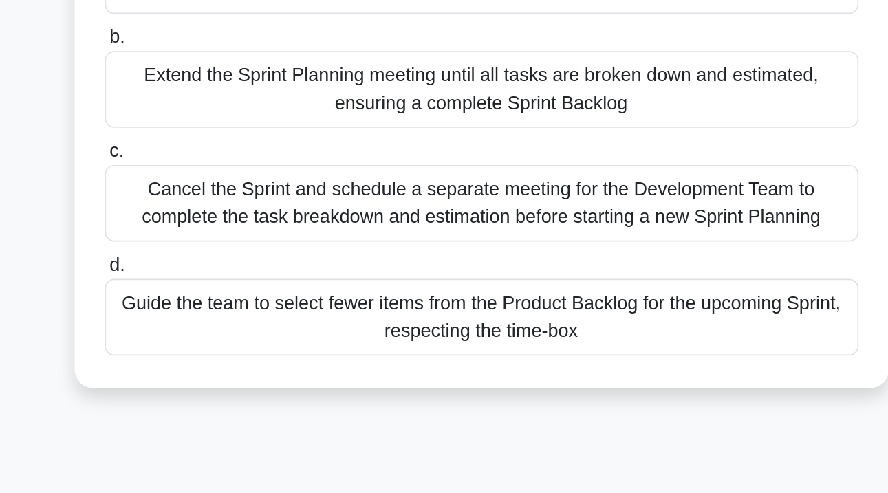
scroll to position [20, 0]
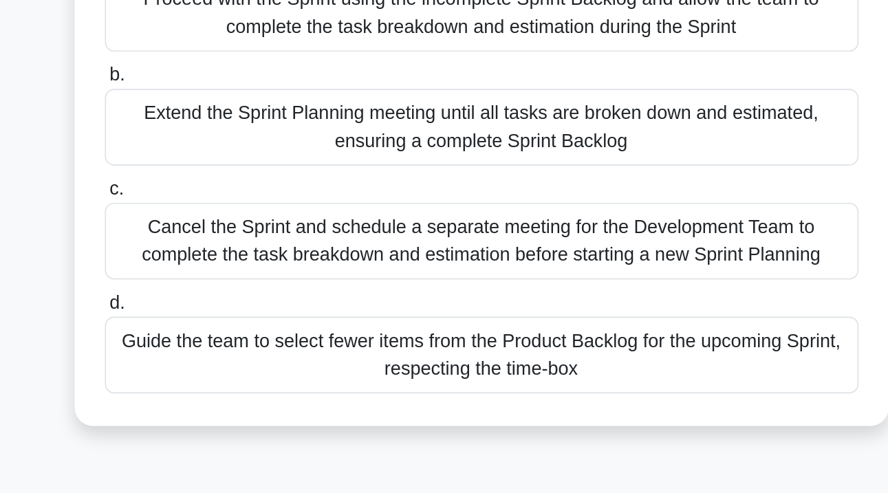
click at [221, 289] on div "Cancel the Sprint and schedule a separate meeting for the Development Team to c…" at bounding box center [444, 311] width 446 height 45
click at [221, 277] on input "c. Cancel the Sprint and schedule a separate meeting for the Development Team t…" at bounding box center [221, 281] width 0 height 9
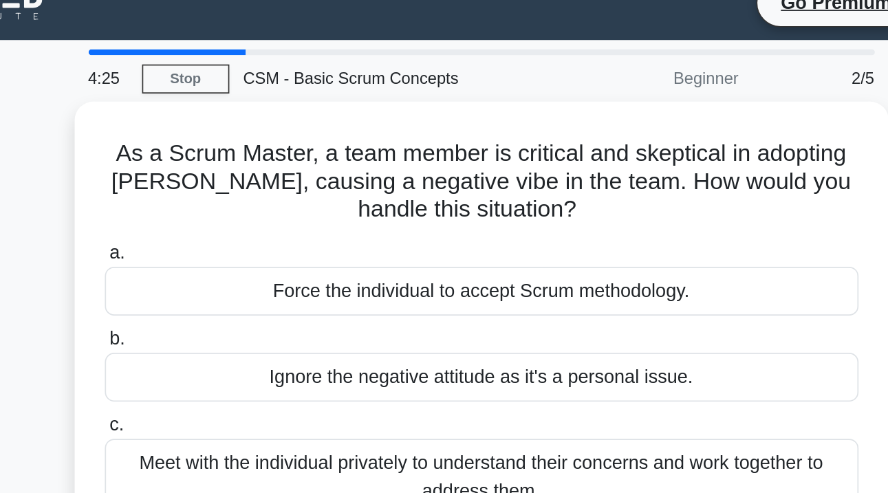
scroll to position [0, 0]
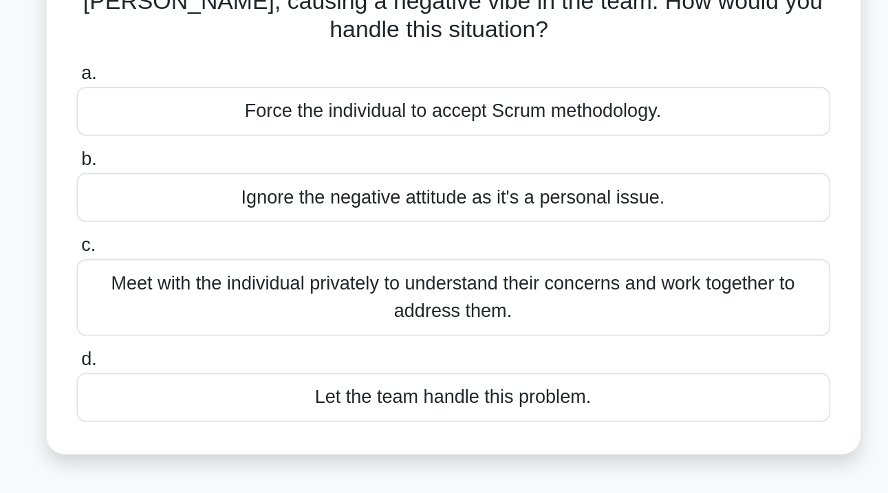
click at [221, 276] on div "Meet with the individual privately to understand their concerns and work togeth…" at bounding box center [444, 298] width 446 height 45
click at [221, 264] on input "c. Meet with the individual privately to understand their concerns and work tog…" at bounding box center [221, 268] width 0 height 9
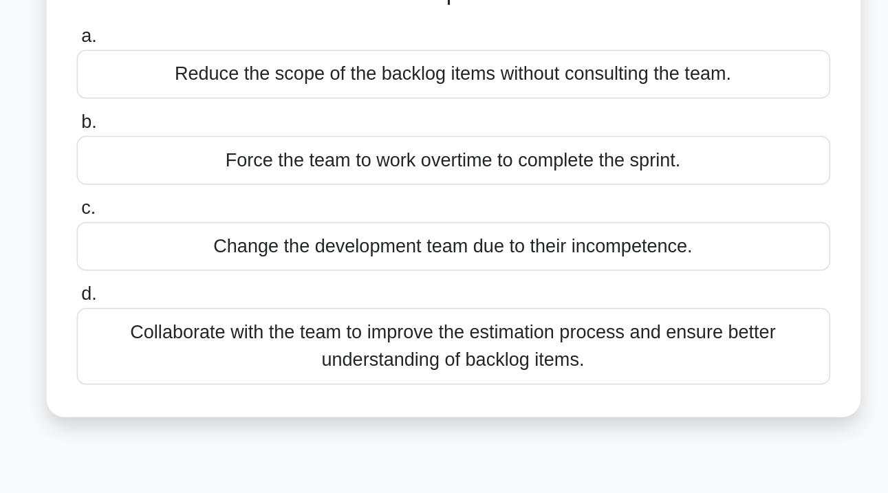
click at [221, 327] on div "Collaborate with the team to improve the estimation process and ensure better u…" at bounding box center [444, 349] width 446 height 45
click at [221, 315] on input "d. Collaborate with the team to improve the estimation process and ensure bette…" at bounding box center [221, 319] width 0 height 9
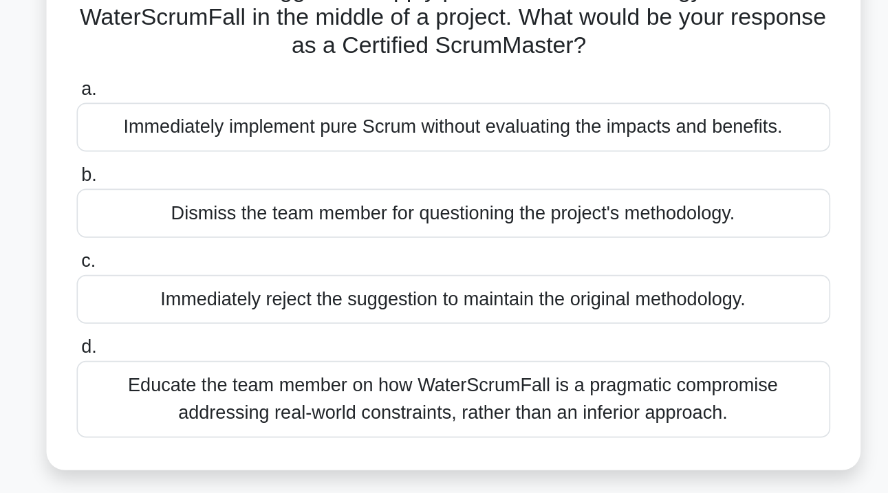
click at [221, 327] on div "Educate the team member on how WaterScrumFall is a pragmatic compromise address…" at bounding box center [444, 349] width 446 height 45
click at [221, 315] on input "d. Educate the team member on how WaterScrumFall is a pragmatic compromise addr…" at bounding box center [221, 319] width 0 height 9
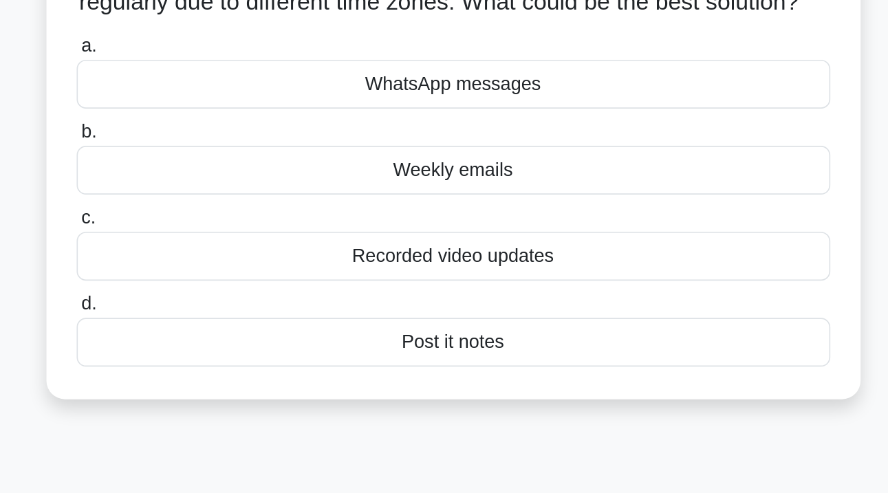
click at [234, 209] on div "Weekly emails" at bounding box center [444, 223] width 446 height 29
click at [221, 197] on input "b. Weekly emails" at bounding box center [221, 201] width 0 height 9
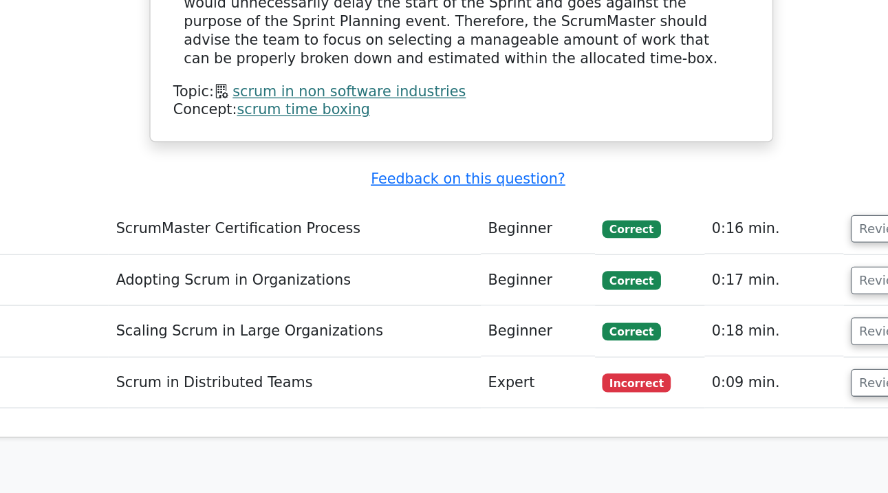
scroll to position [1519, 0]
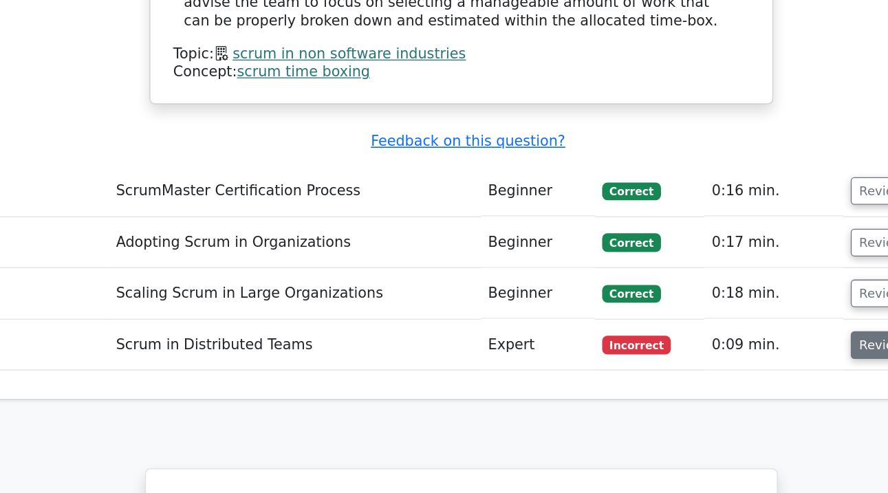
click at [745, 368] on button "Review" at bounding box center [768, 378] width 47 height 21
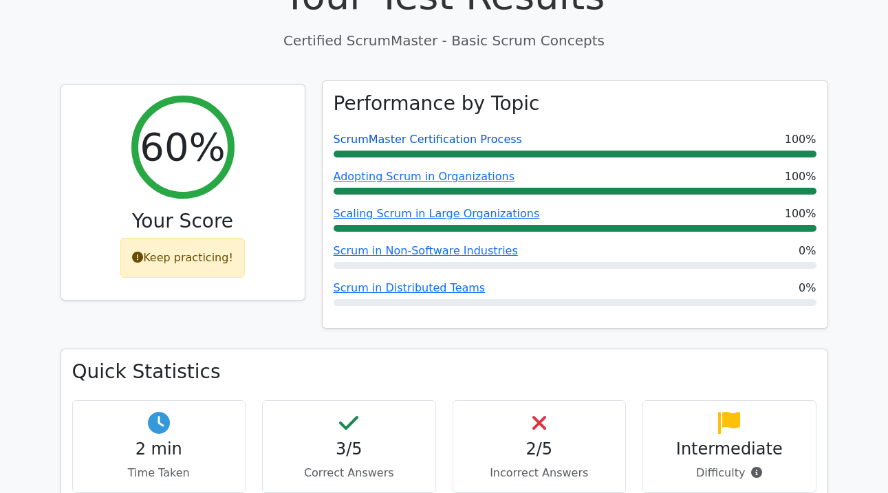
scroll to position [270, 0]
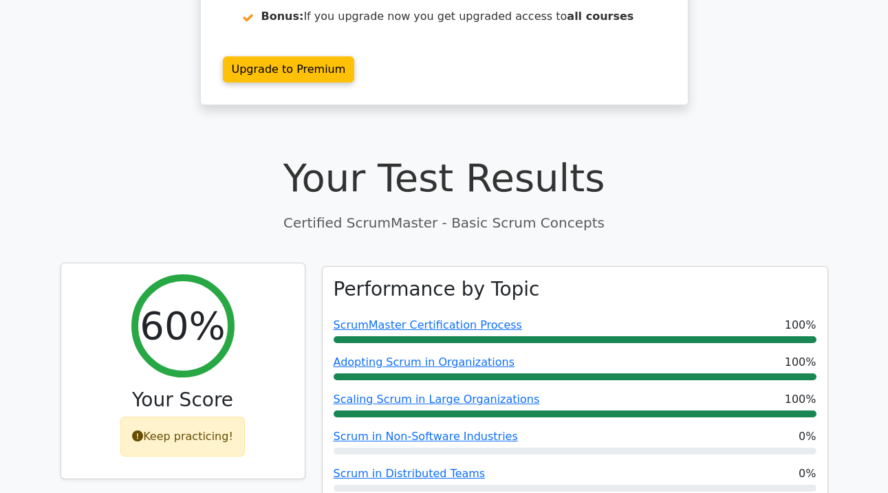
click at [140, 430] on icon at bounding box center [137, 435] width 11 height 11
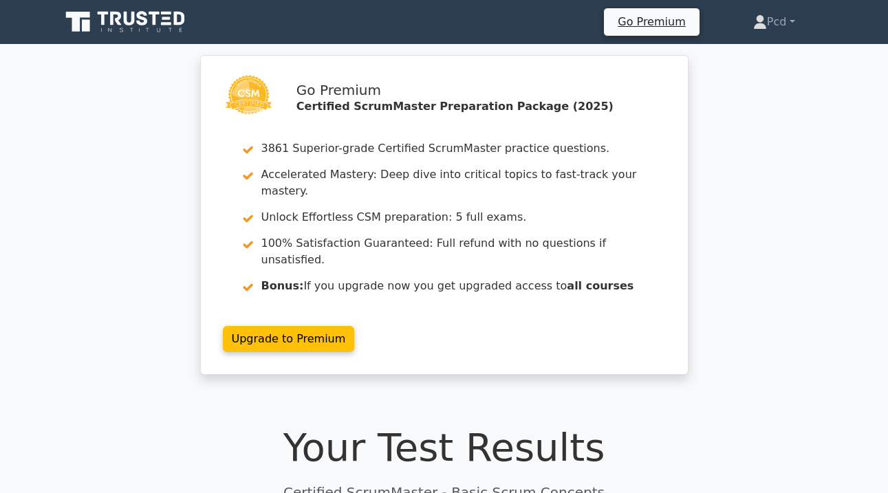
scroll to position [0, 0]
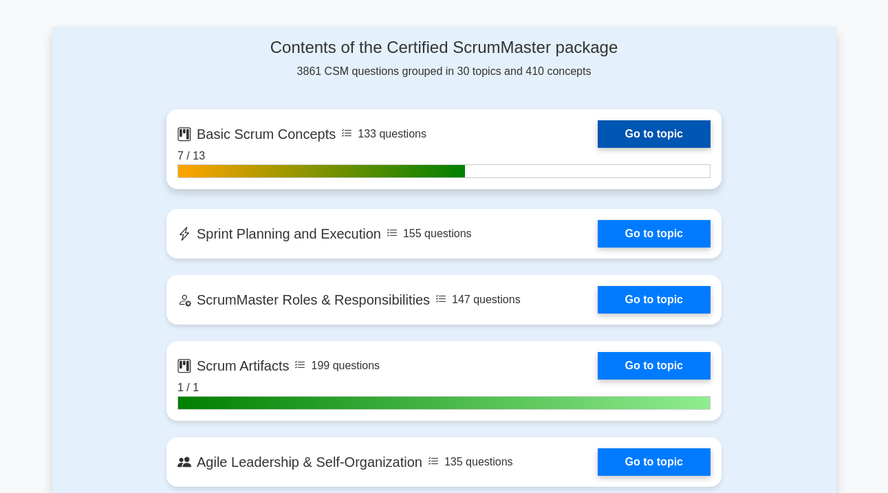
click at [597, 127] on link "Go to topic" at bounding box center [653, 134] width 113 height 28
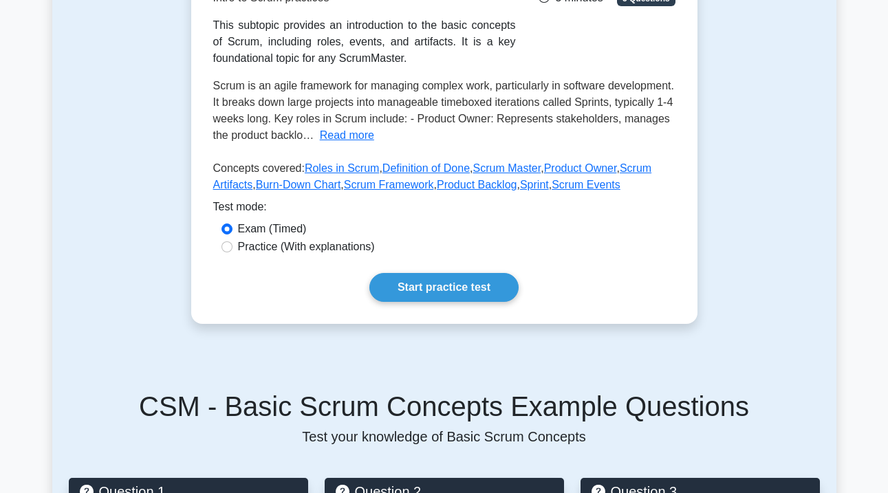
scroll to position [297, 0]
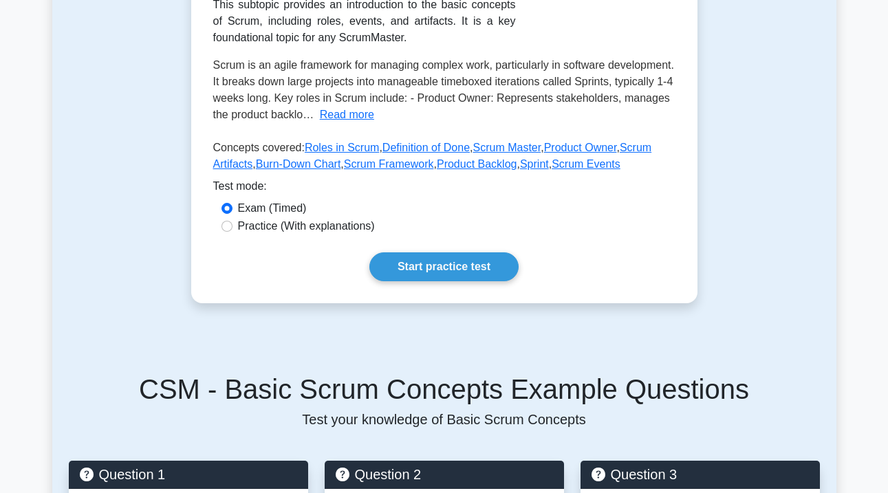
click at [306, 218] on label "Practice (With explanations)" at bounding box center [306, 226] width 137 height 17
click at [232, 221] on input "Practice (With explanations)" at bounding box center [226, 226] width 11 height 11
radio input "true"
click at [292, 200] on label "Exam (Timed)" at bounding box center [272, 208] width 69 height 17
click at [232, 203] on input "Exam (Timed)" at bounding box center [226, 208] width 11 height 11
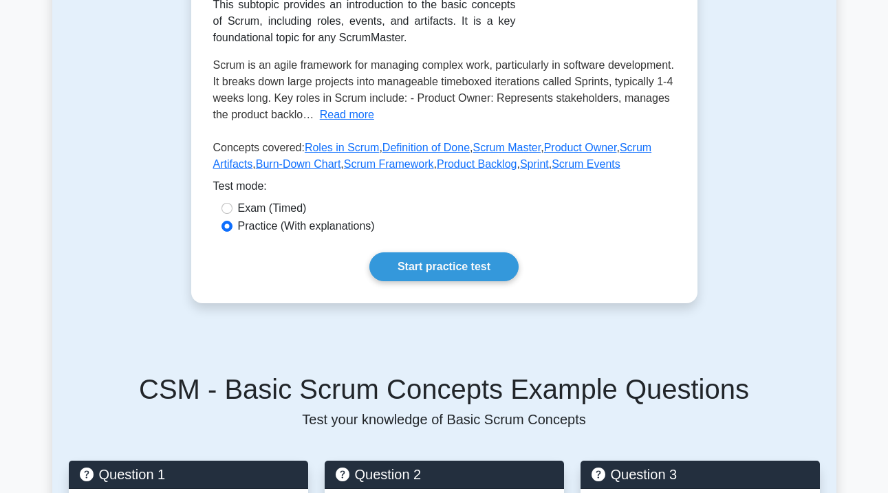
radio input "true"
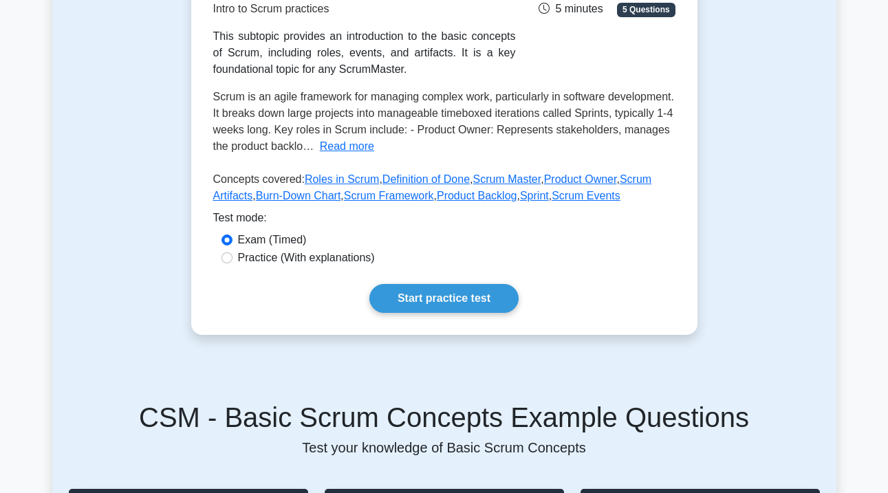
scroll to position [122, 0]
